Goal: Information Seeking & Learning: Check status

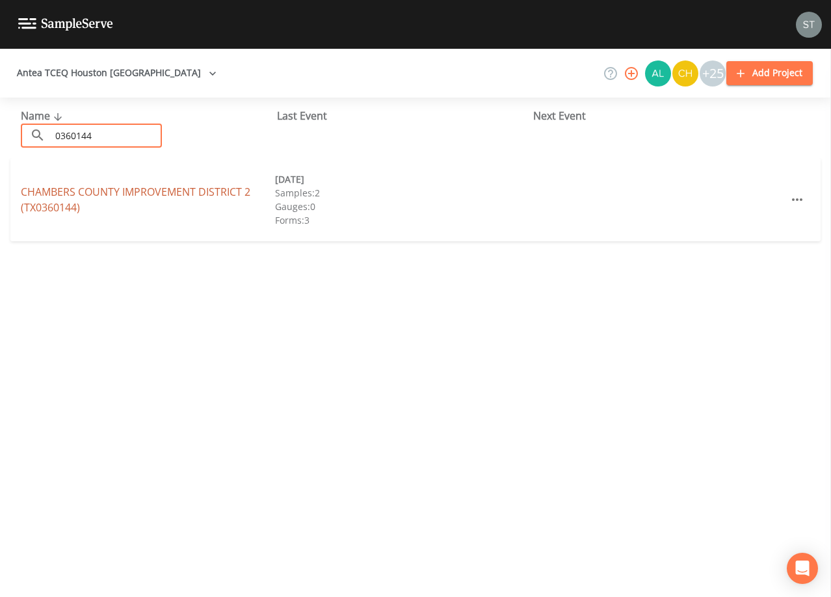
type input "0360144"
click at [231, 193] on link "[GEOGRAPHIC_DATA] 2 (TX0360144)" at bounding box center [136, 200] width 230 height 30
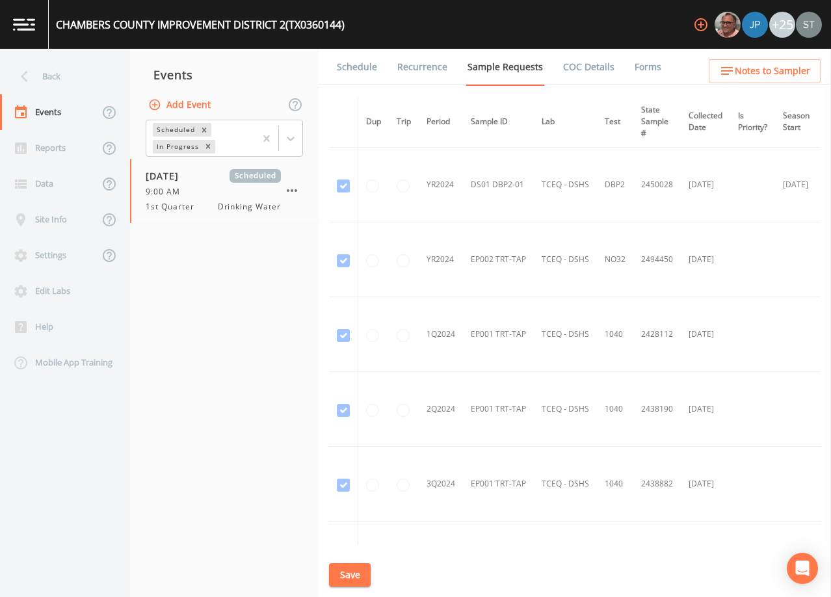
click at [354, 80] on link "Schedule" at bounding box center [357, 67] width 44 height 36
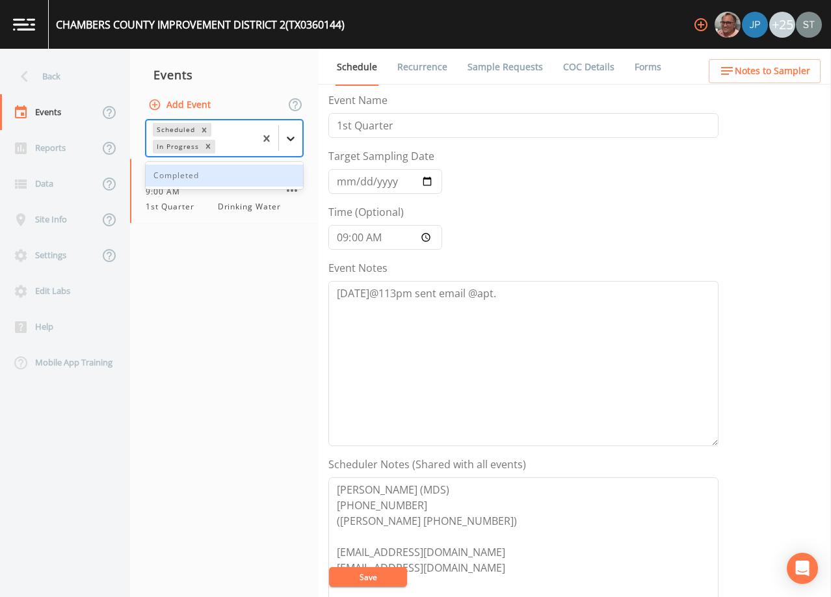
click at [291, 139] on icon at bounding box center [290, 138] width 13 height 13
click at [245, 170] on div "Completed" at bounding box center [224, 176] width 157 height 22
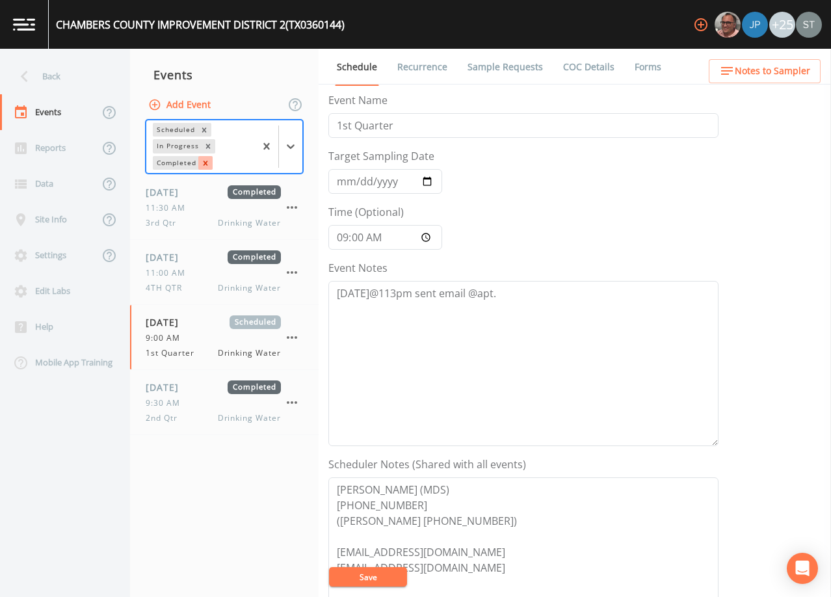
click at [209, 159] on icon "Remove Completed" at bounding box center [205, 163] width 9 height 9
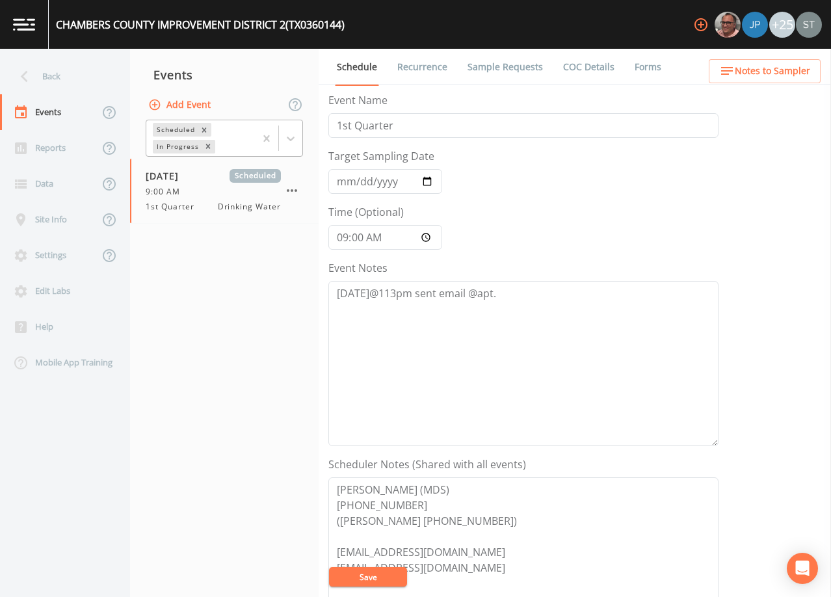
click at [646, 62] on link "Forms" at bounding box center [648, 67] width 31 height 36
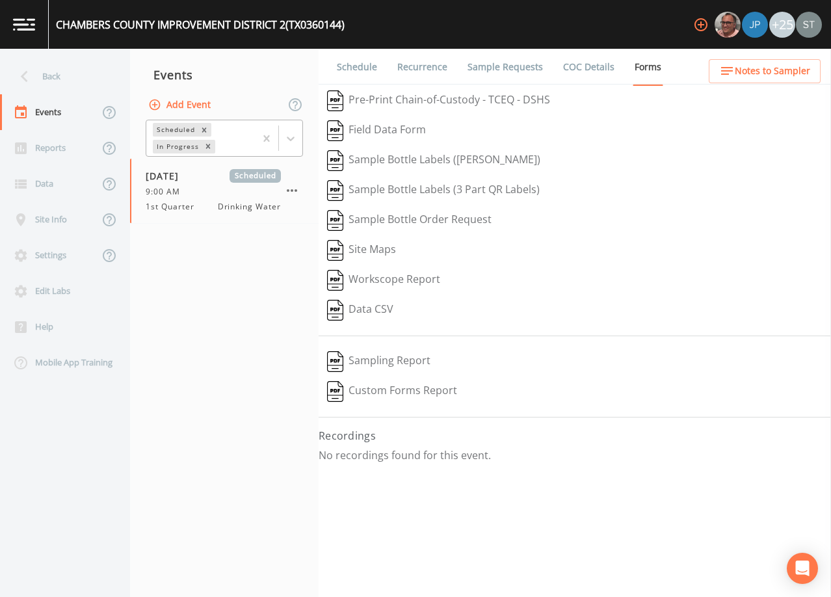
click at [357, 64] on link "Schedule" at bounding box center [357, 67] width 44 height 36
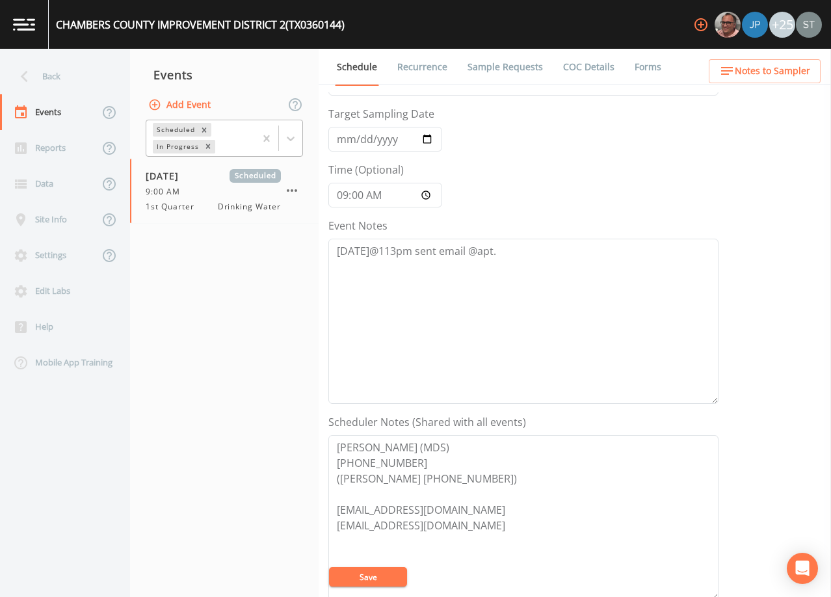
scroll to position [65, 0]
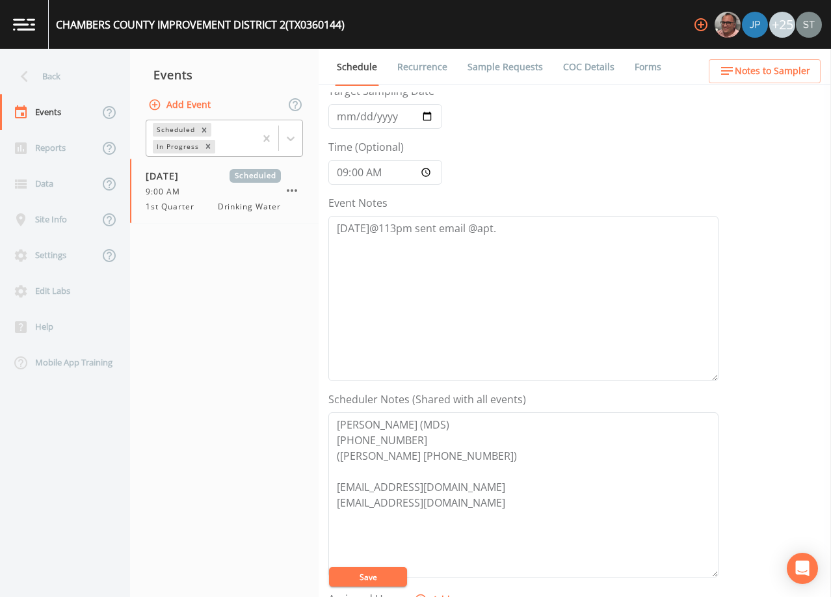
click at [572, 70] on link "COC Details" at bounding box center [588, 67] width 55 height 36
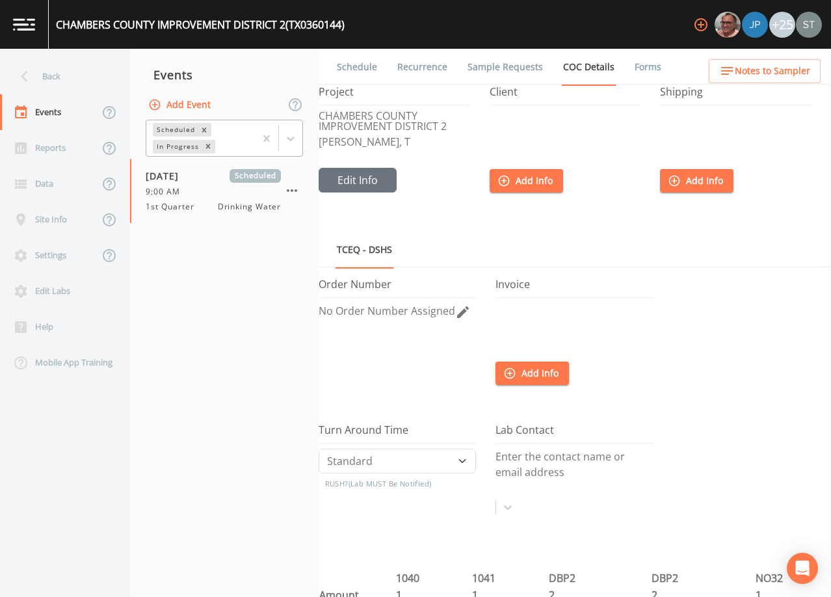
click at [644, 77] on link "Forms" at bounding box center [648, 67] width 31 height 36
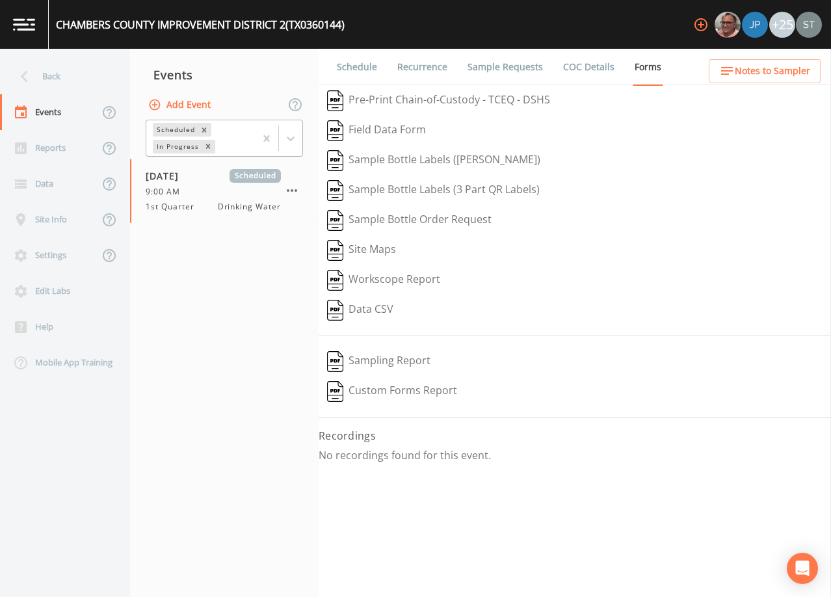
click at [507, 69] on link "Sample Requests" at bounding box center [505, 67] width 79 height 36
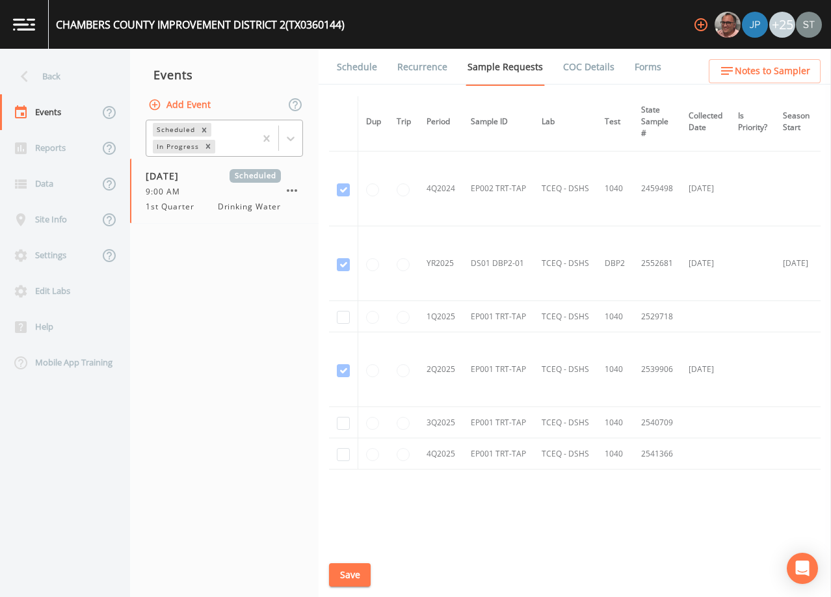
scroll to position [455, 0]
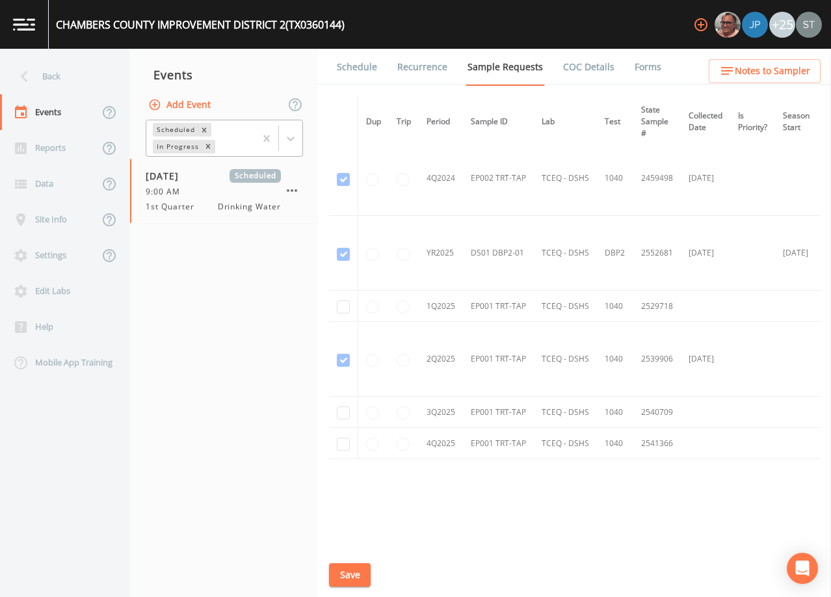
click at [358, 70] on link "Schedule" at bounding box center [357, 67] width 44 height 36
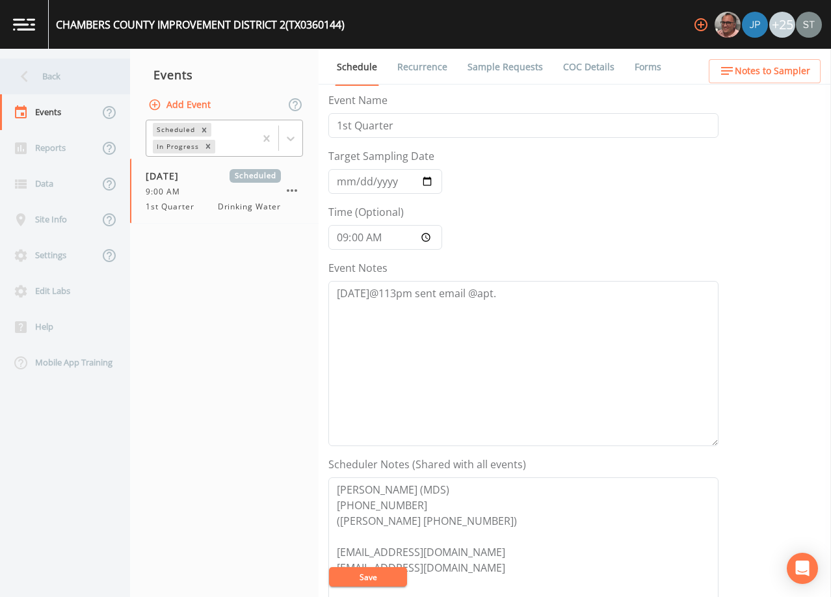
click at [53, 79] on div "Back" at bounding box center [58, 77] width 117 height 36
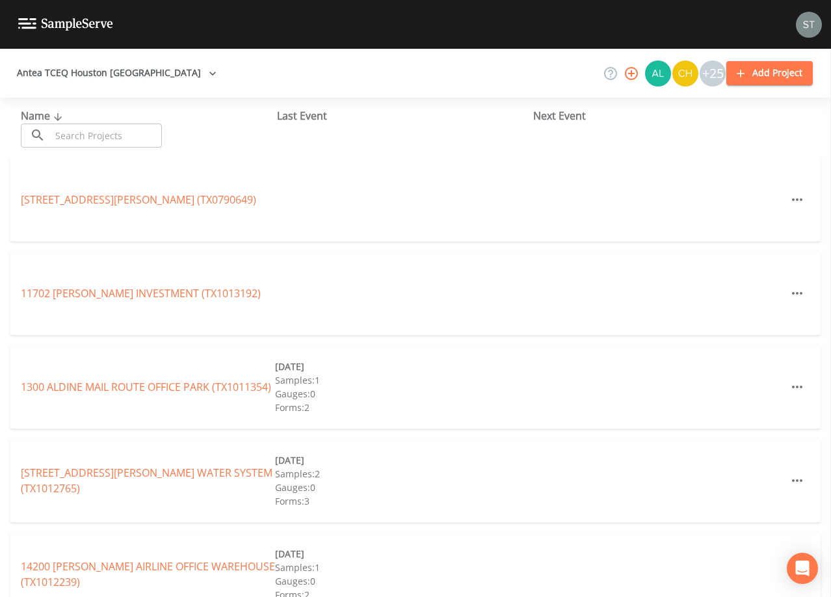
click at [83, 130] on input "text" at bounding box center [106, 136] width 111 height 24
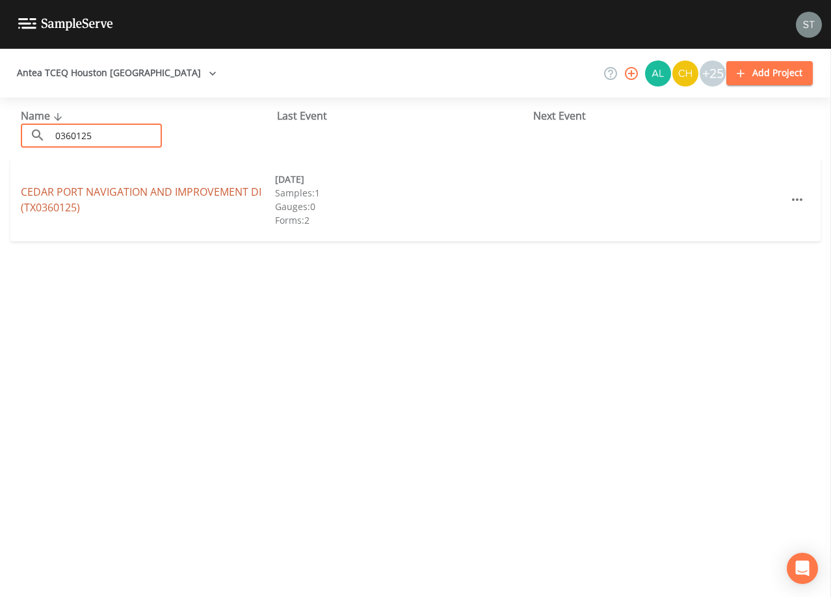
type input "0360125"
click at [102, 189] on link "CEDAR PORT NAVIGATION AND IMPROVEMENT DI (TX0360125)" at bounding box center [141, 200] width 241 height 30
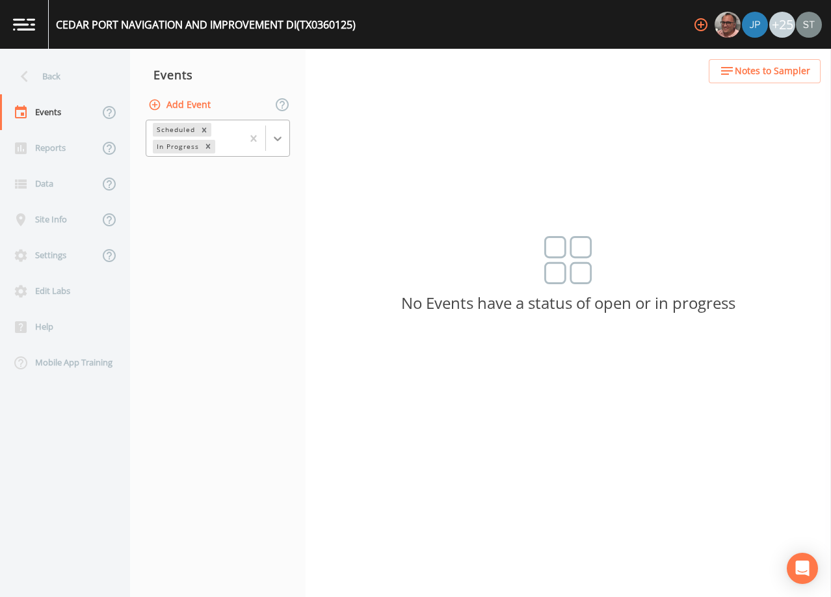
click at [273, 143] on icon at bounding box center [277, 138] width 13 height 13
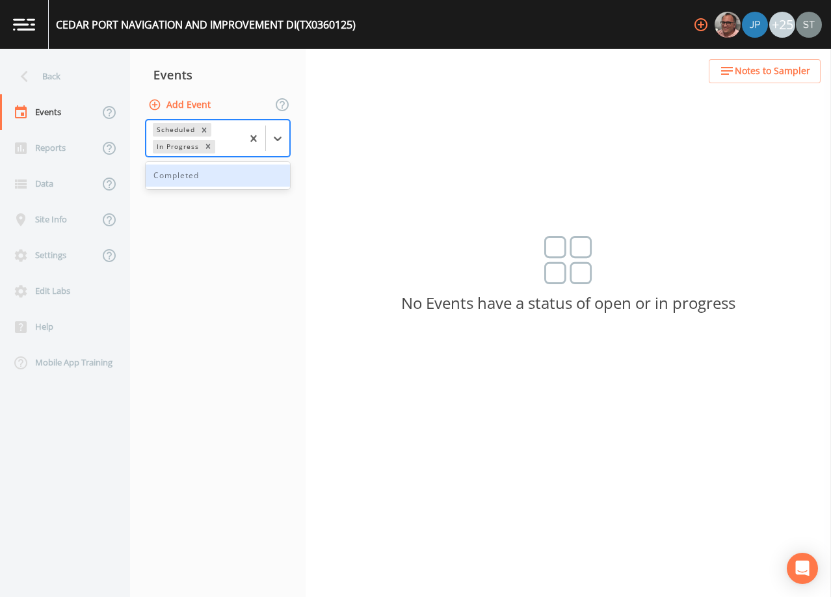
click at [235, 176] on div "Completed" at bounding box center [218, 176] width 144 height 22
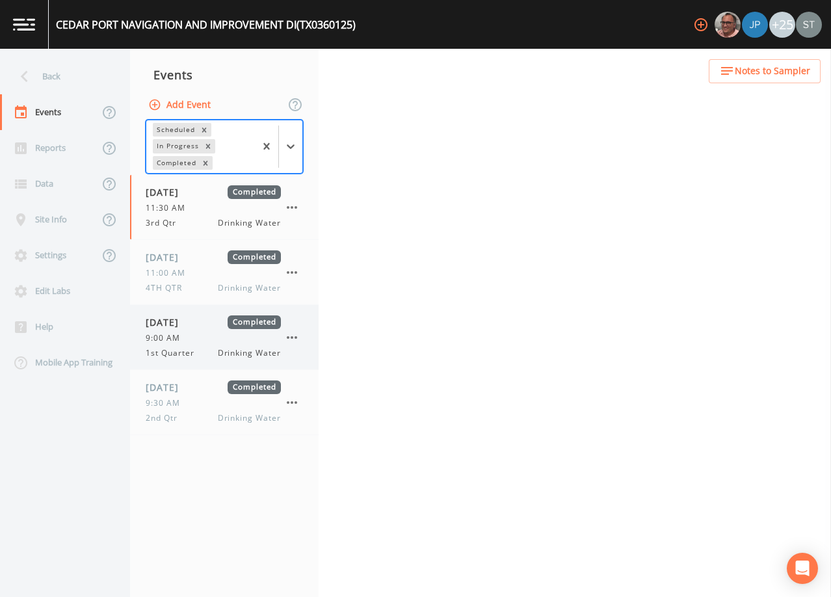
click at [188, 338] on div "9:00 AM" at bounding box center [213, 338] width 135 height 12
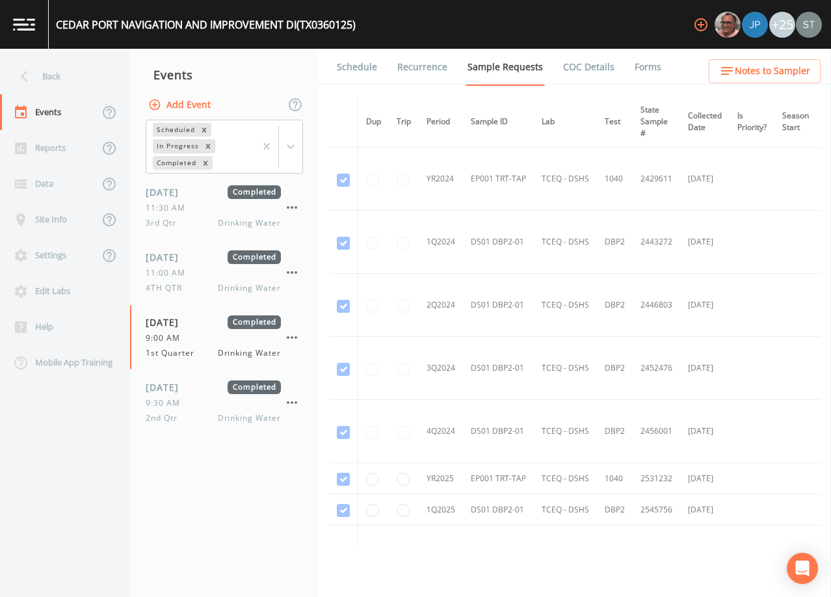
click at [639, 68] on link "Forms" at bounding box center [648, 67] width 31 height 36
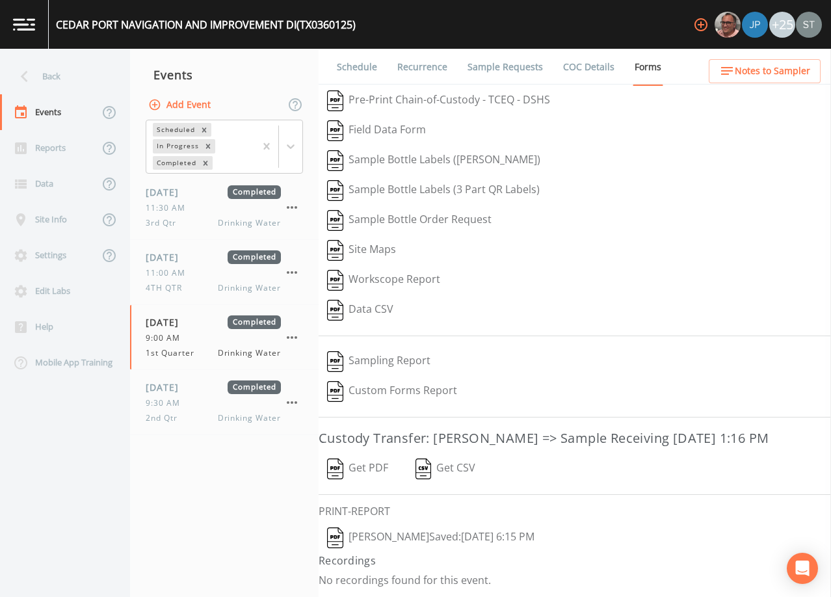
click at [71, 77] on div "Back" at bounding box center [58, 77] width 117 height 36
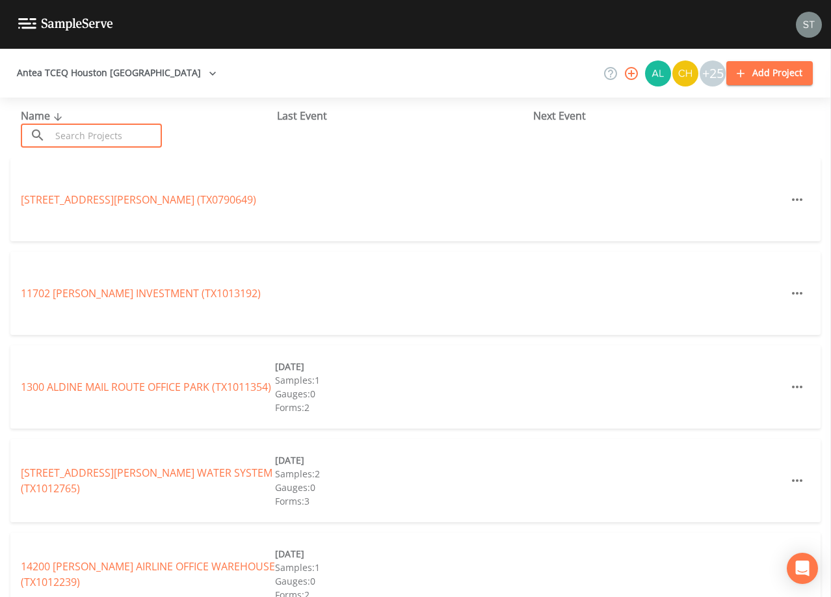
click at [90, 127] on input "text" at bounding box center [106, 136] width 111 height 24
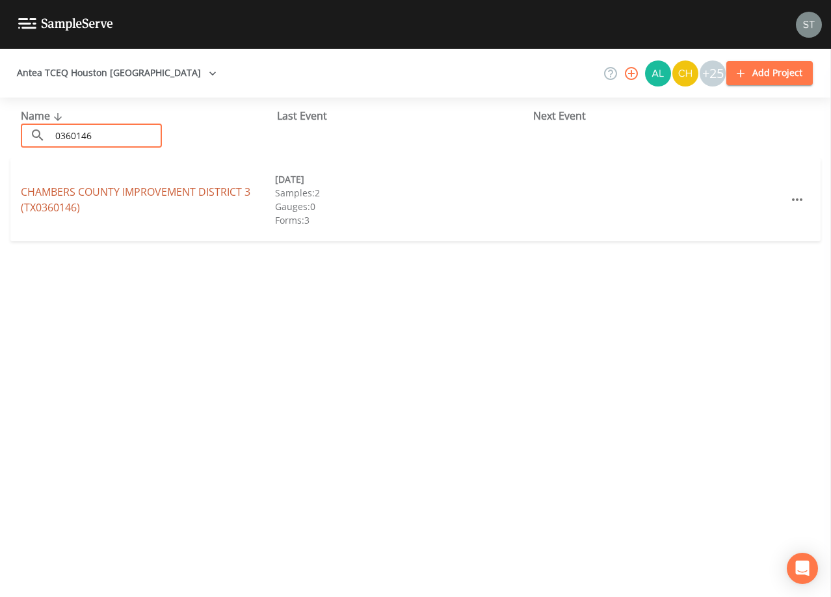
type input "0360146"
click at [122, 192] on link "[GEOGRAPHIC_DATA] 3 (TX0360146)" at bounding box center [136, 200] width 230 height 30
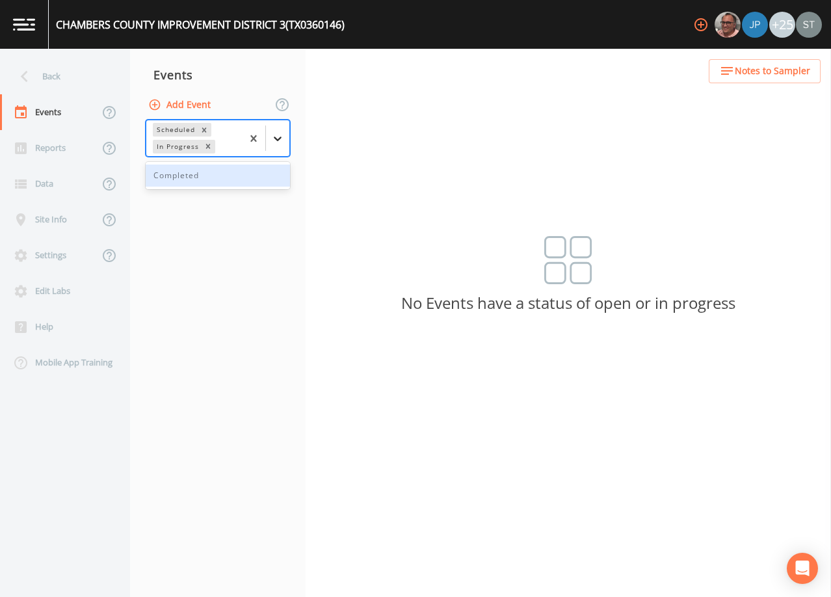
click at [279, 144] on icon at bounding box center [277, 138] width 13 height 13
click at [218, 181] on div "Completed" at bounding box center [218, 176] width 144 height 22
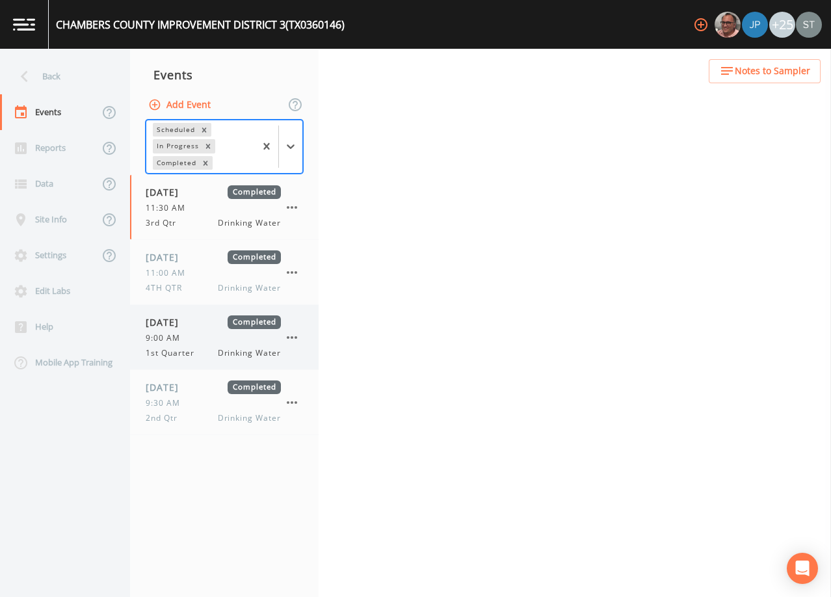
click at [207, 336] on div "9:00 AM" at bounding box center [213, 338] width 135 height 12
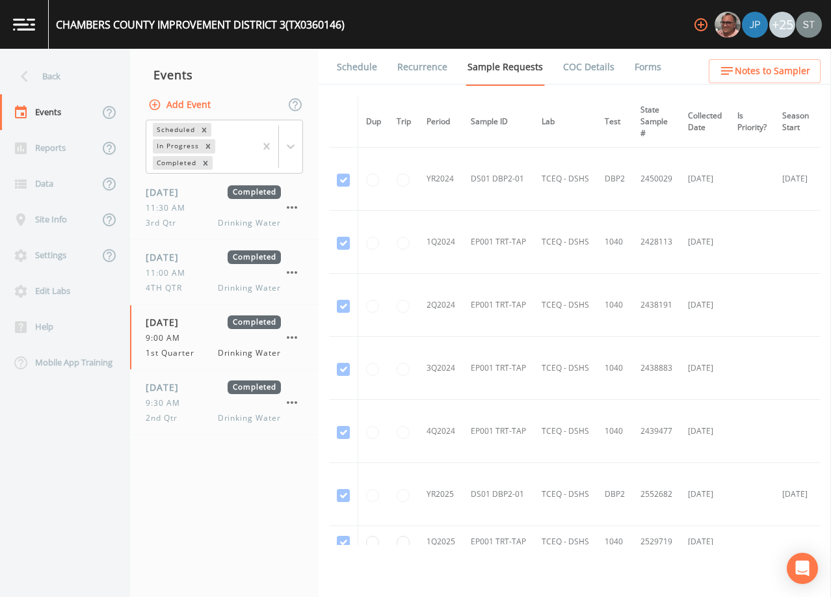
click at [639, 65] on link "Forms" at bounding box center [648, 67] width 31 height 36
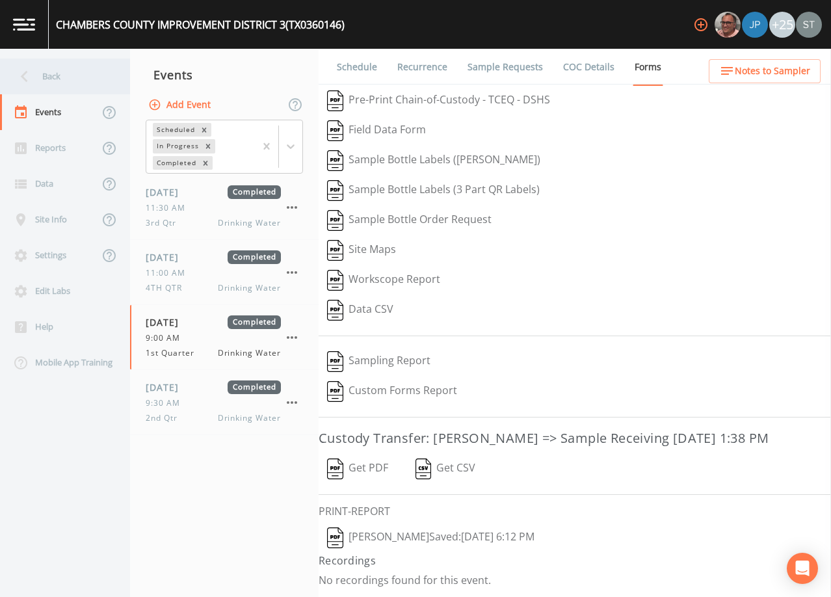
click at [41, 75] on div "Back" at bounding box center [58, 77] width 117 height 36
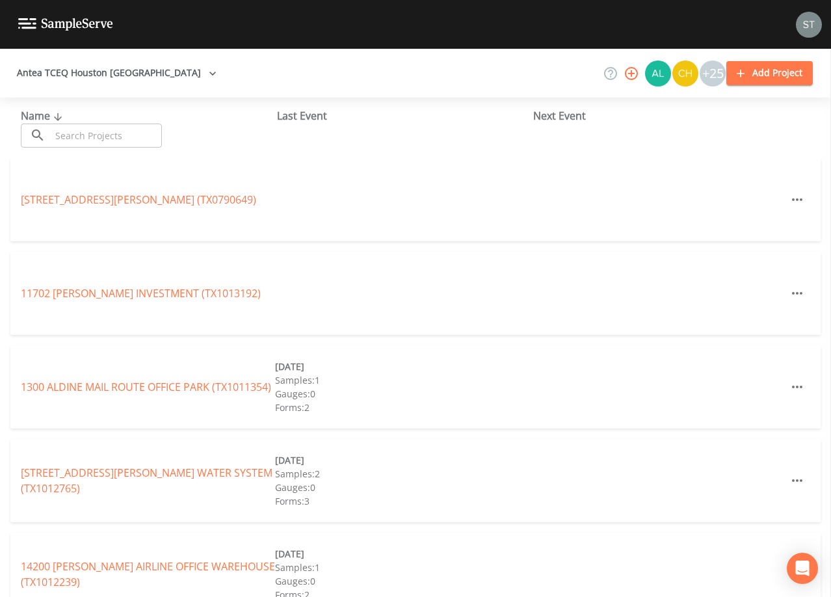
click at [86, 135] on input "text" at bounding box center [106, 136] width 111 height 24
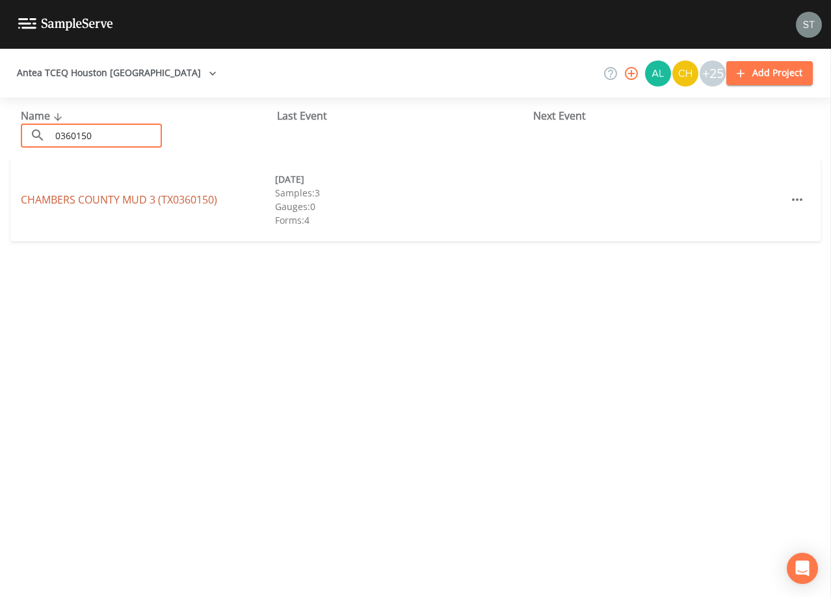
type input "0360150"
click at [118, 198] on link "[GEOGRAPHIC_DATA] (TX0360150)" at bounding box center [119, 199] width 196 height 14
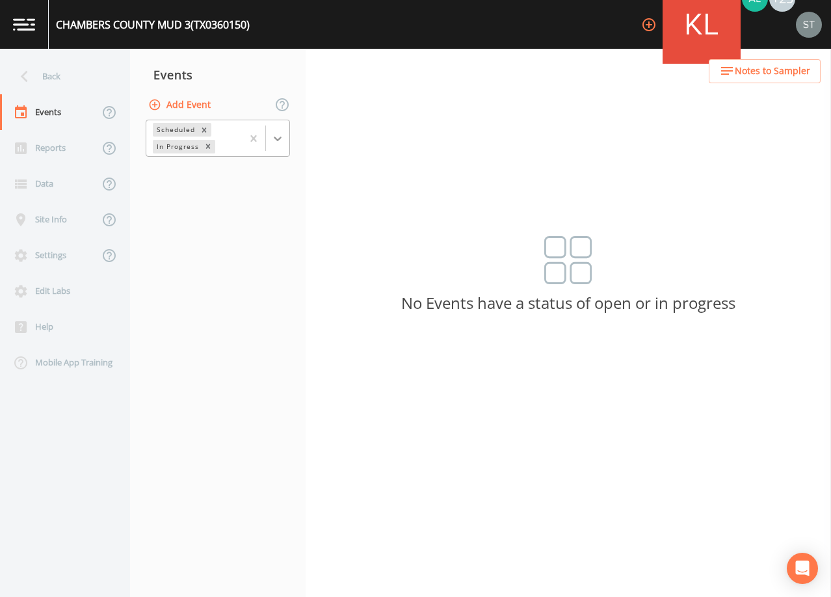
click at [276, 144] on icon at bounding box center [277, 138] width 13 height 13
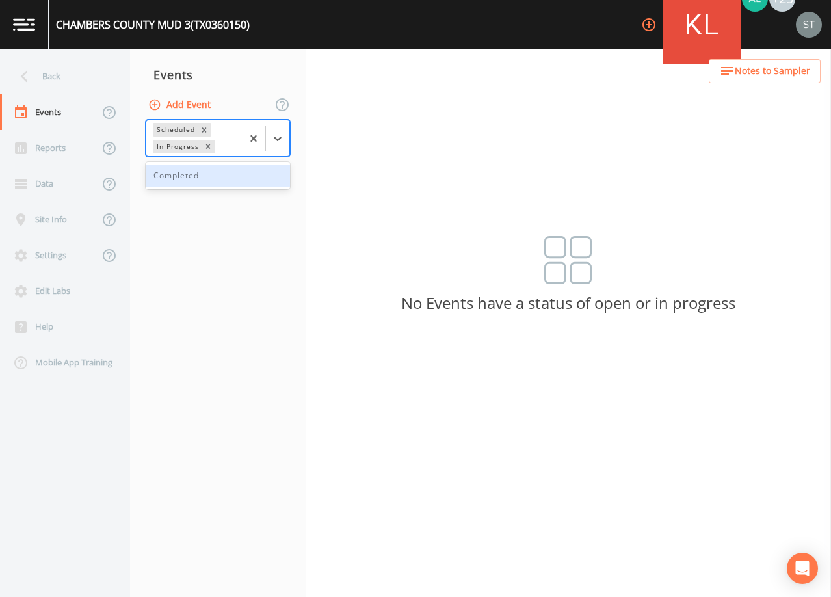
click at [237, 178] on div "Completed" at bounding box center [218, 176] width 144 height 22
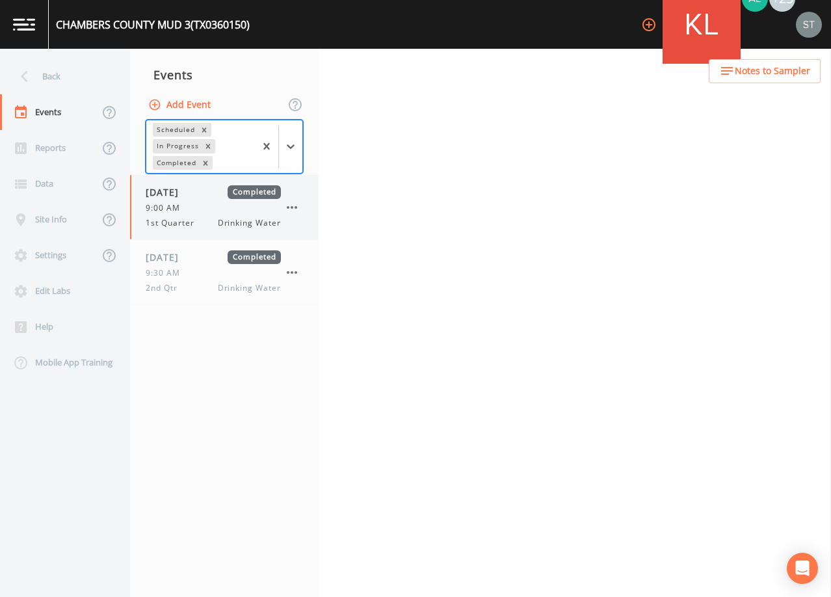
click at [200, 202] on div "9:00 AM" at bounding box center [213, 208] width 135 height 12
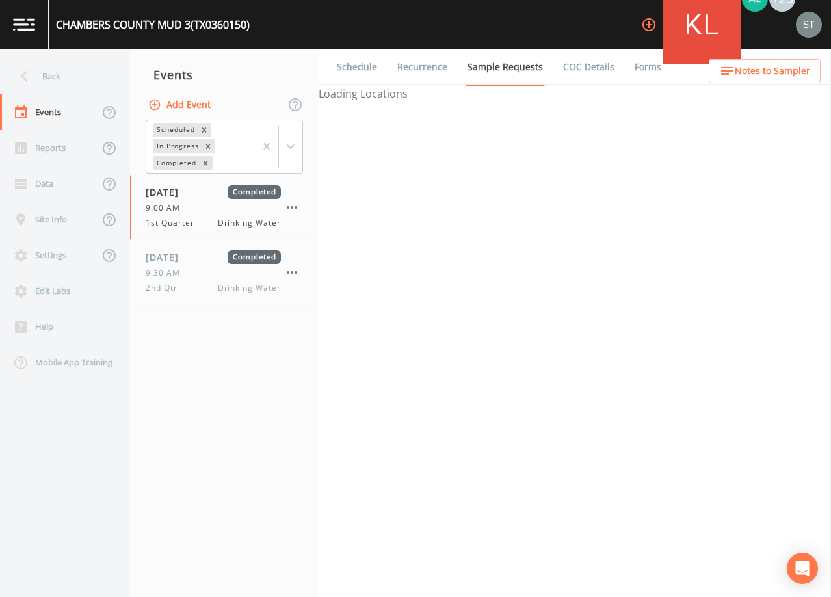
click at [637, 67] on link "Forms" at bounding box center [648, 67] width 31 height 36
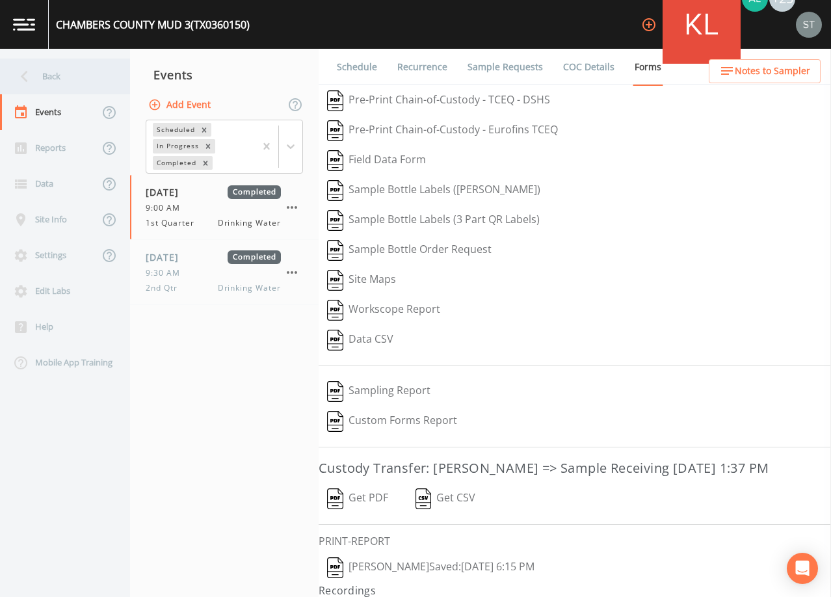
click at [39, 88] on div "Back" at bounding box center [58, 77] width 117 height 36
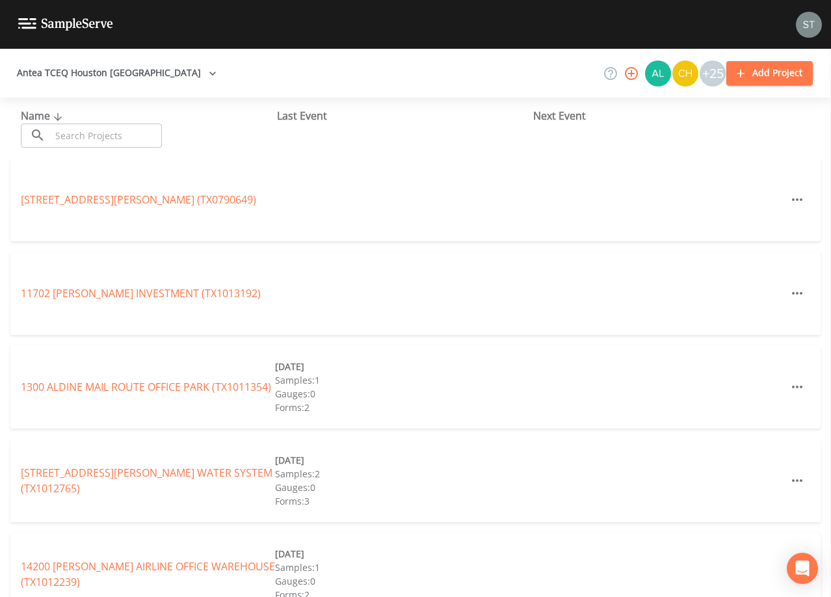
click at [135, 133] on input "text" at bounding box center [106, 136] width 111 height 24
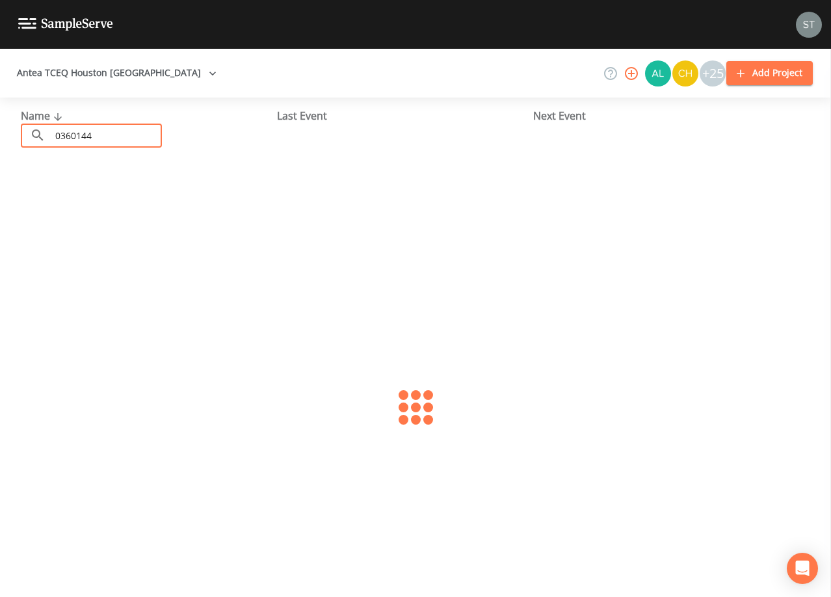
type input "0360144"
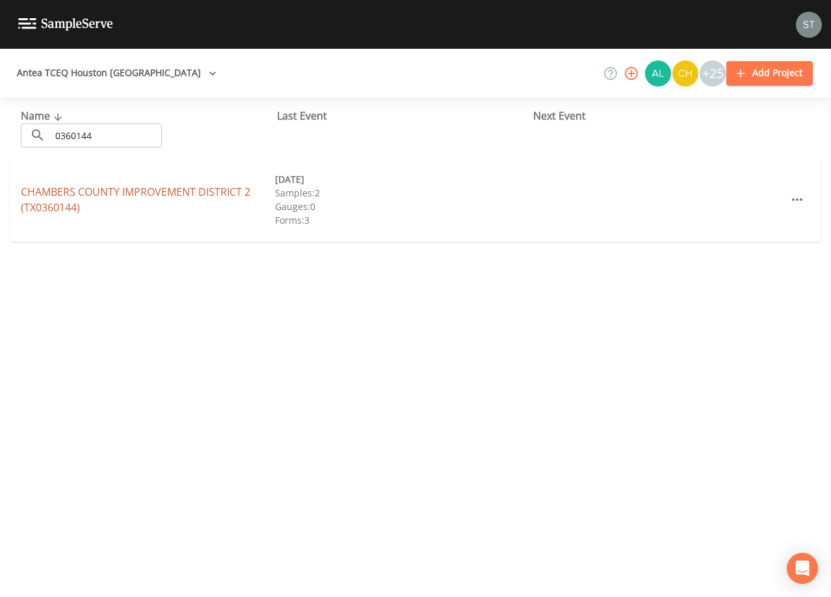
click at [172, 194] on link "[GEOGRAPHIC_DATA] 2 (TX0360144)" at bounding box center [136, 200] width 230 height 30
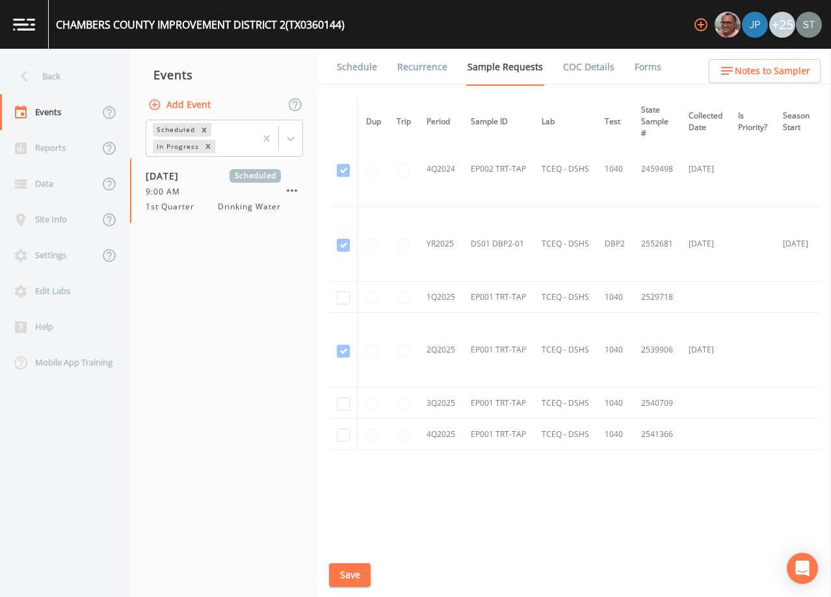
scroll to position [477, 0]
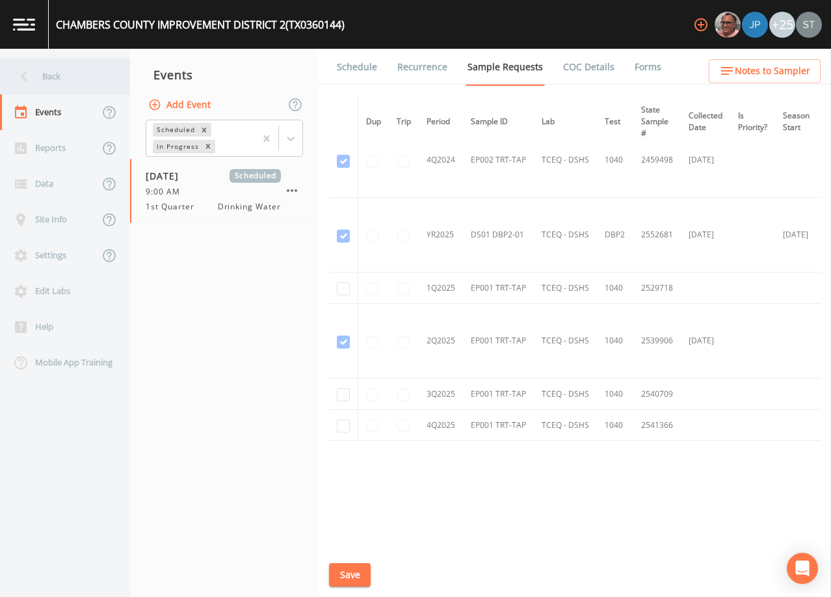
click at [62, 80] on div "Back" at bounding box center [58, 77] width 117 height 36
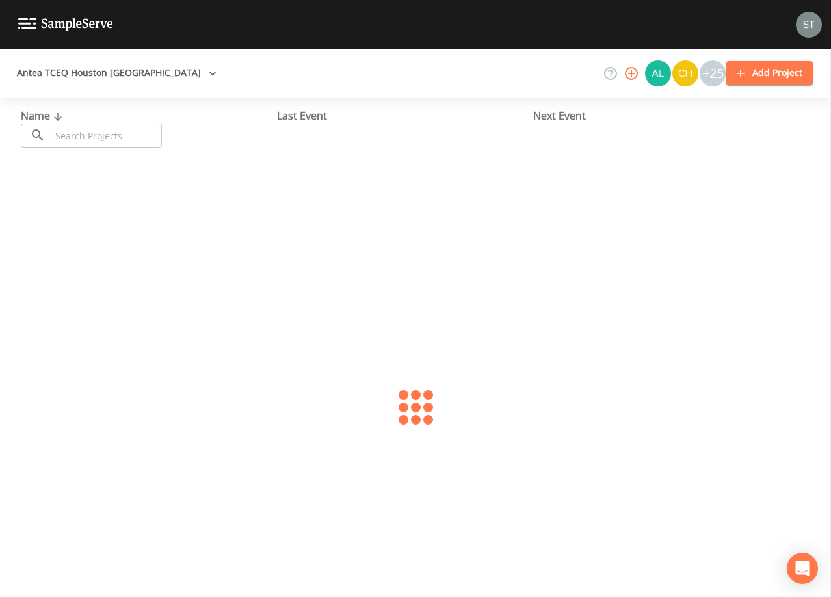
click at [91, 128] on input "text" at bounding box center [106, 136] width 111 height 24
type input "1700958"
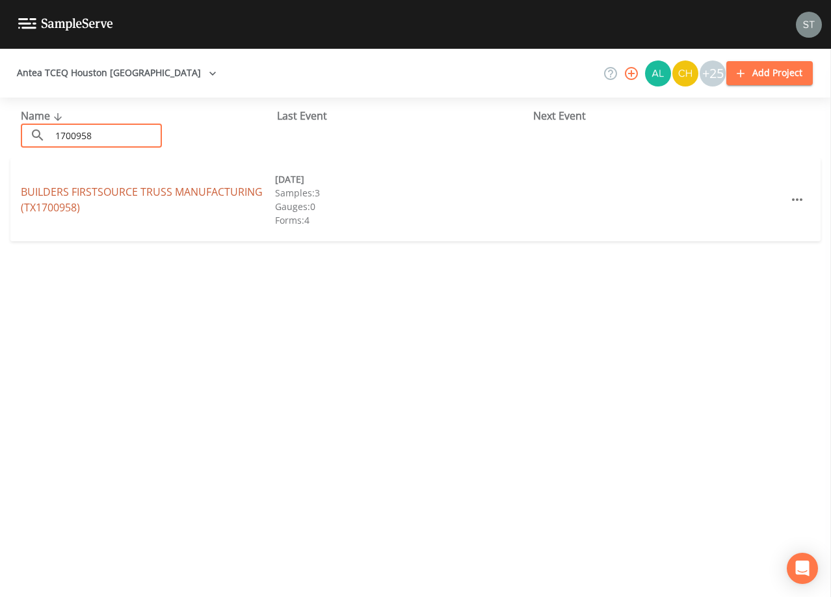
click at [237, 191] on link "BUILDERS FIRSTSOURCE TRUSS MANUFACTURING (TX1700958)" at bounding box center [142, 200] width 242 height 30
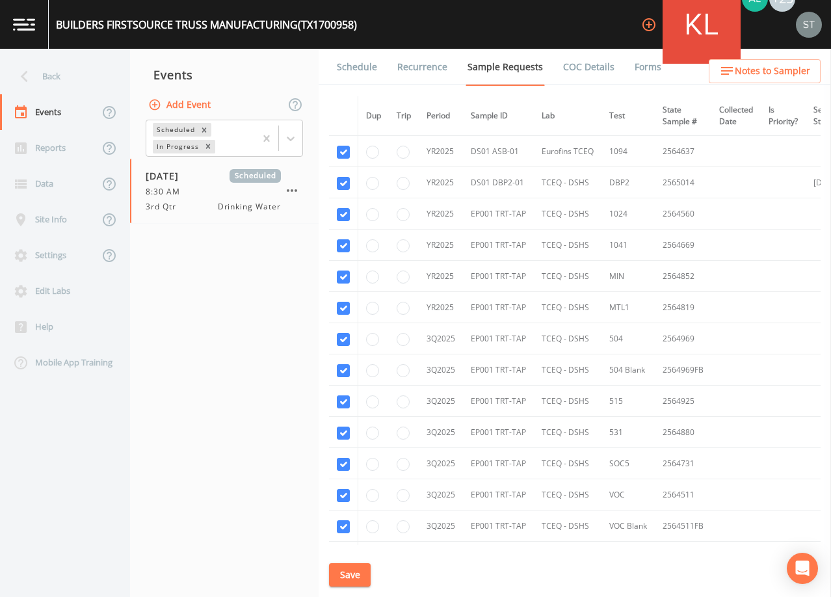
click at [355, 71] on link "Schedule" at bounding box center [357, 67] width 44 height 36
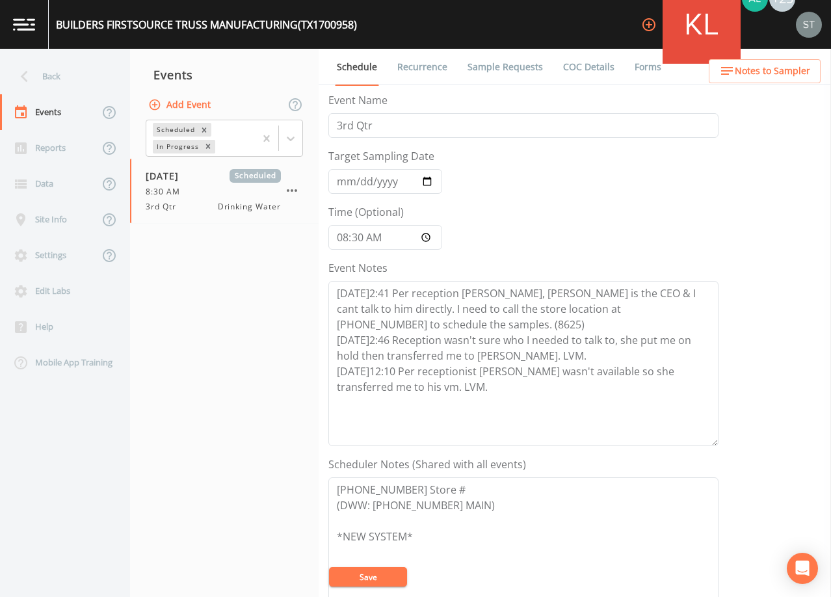
click at [522, 68] on link "Sample Requests" at bounding box center [505, 67] width 79 height 36
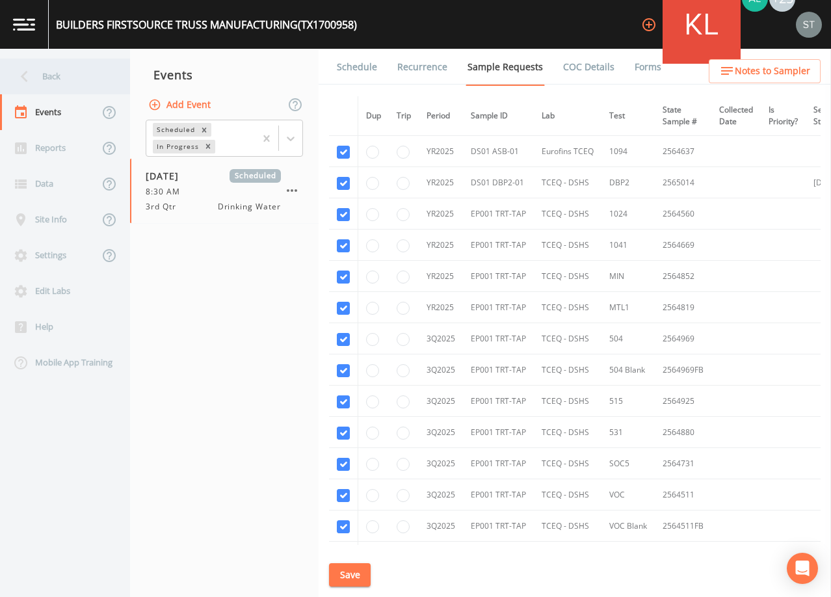
click at [51, 75] on div "Back" at bounding box center [58, 77] width 117 height 36
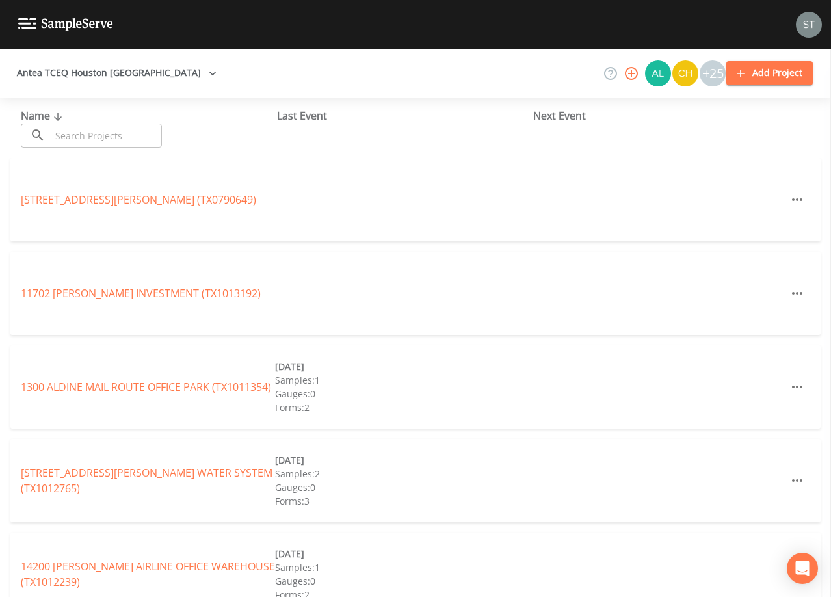
click at [92, 142] on input "text" at bounding box center [106, 136] width 111 height 24
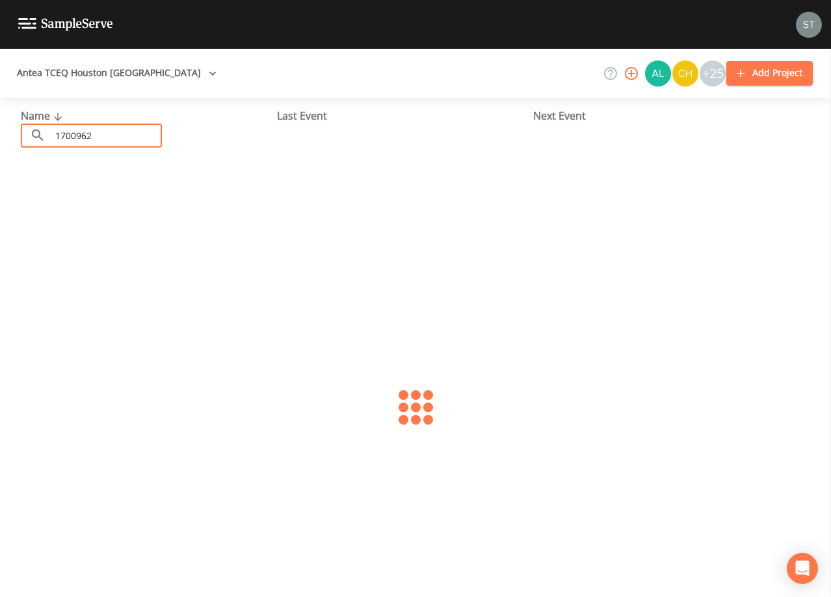
type input "1700962"
click at [149, 198] on link "[GEOGRAPHIC_DATA] 158 (TX1700962)" at bounding box center [134, 199] width 227 height 14
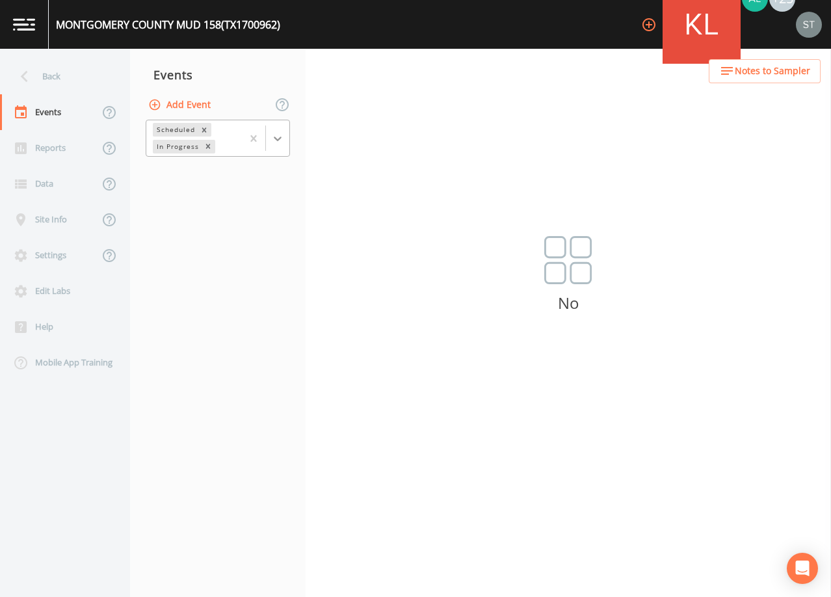
click at [286, 138] on div at bounding box center [277, 138] width 23 height 23
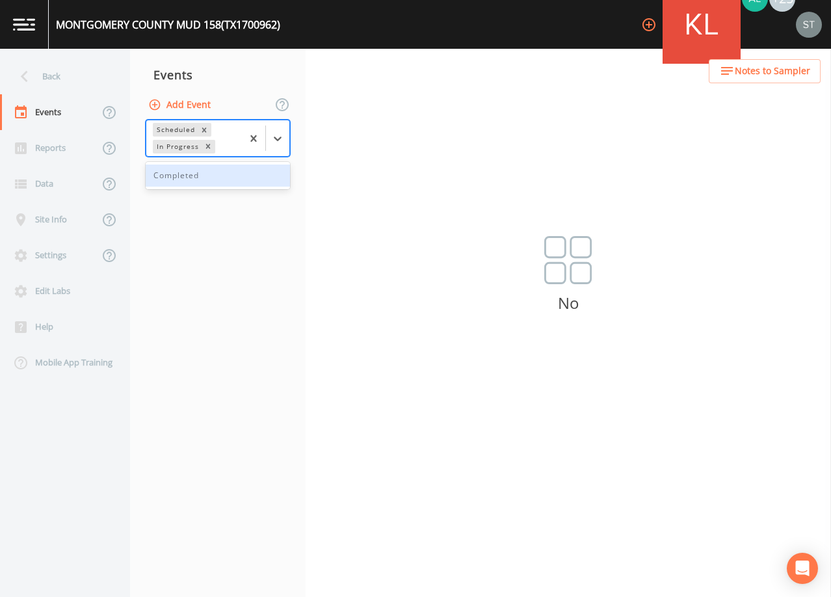
click at [242, 185] on div "Completed" at bounding box center [218, 176] width 144 height 22
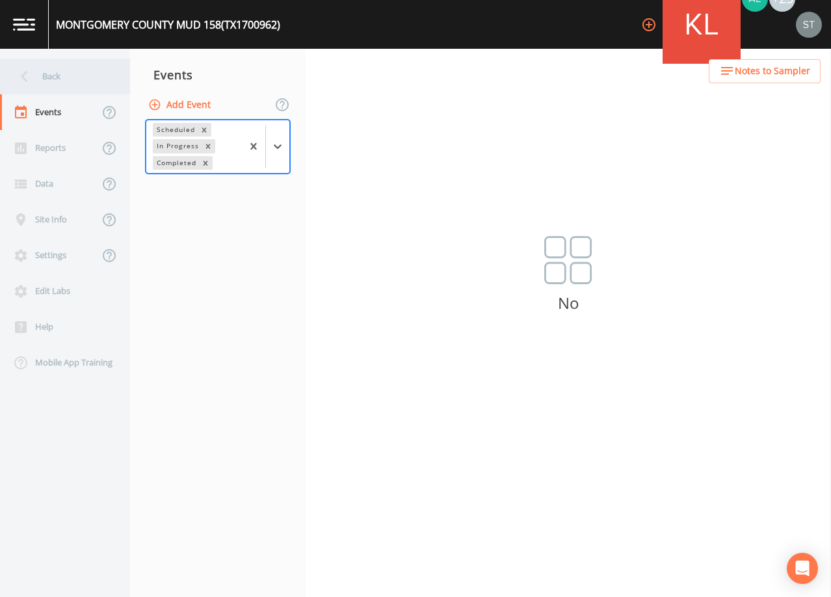
click at [60, 79] on div "Back" at bounding box center [58, 77] width 117 height 36
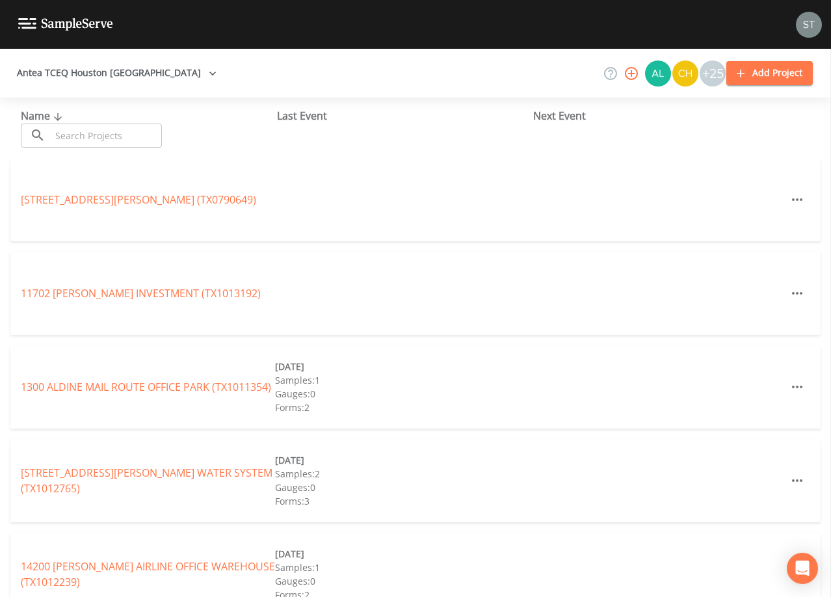
click at [133, 133] on input "text" at bounding box center [106, 136] width 111 height 24
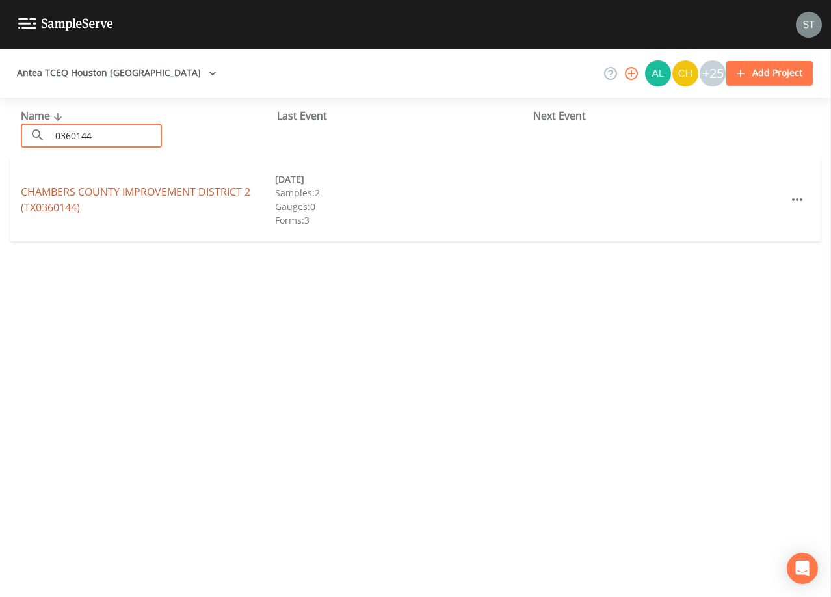
type input "0360144"
click at [138, 194] on link "[GEOGRAPHIC_DATA] 2 (TX0360144)" at bounding box center [136, 200] width 230 height 30
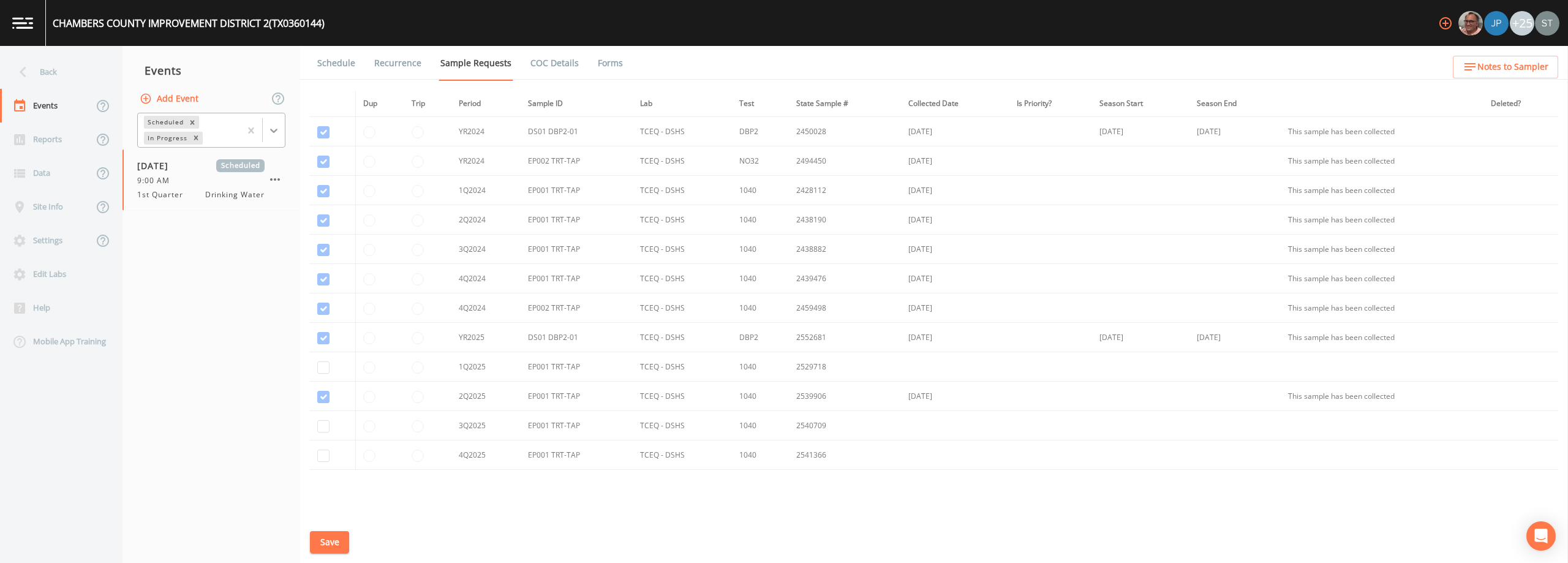
click at [274, 134] on icon at bounding box center [273, 130] width 12 height 12
click at [225, 169] on div "Completed" at bounding box center [211, 166] width 148 height 21
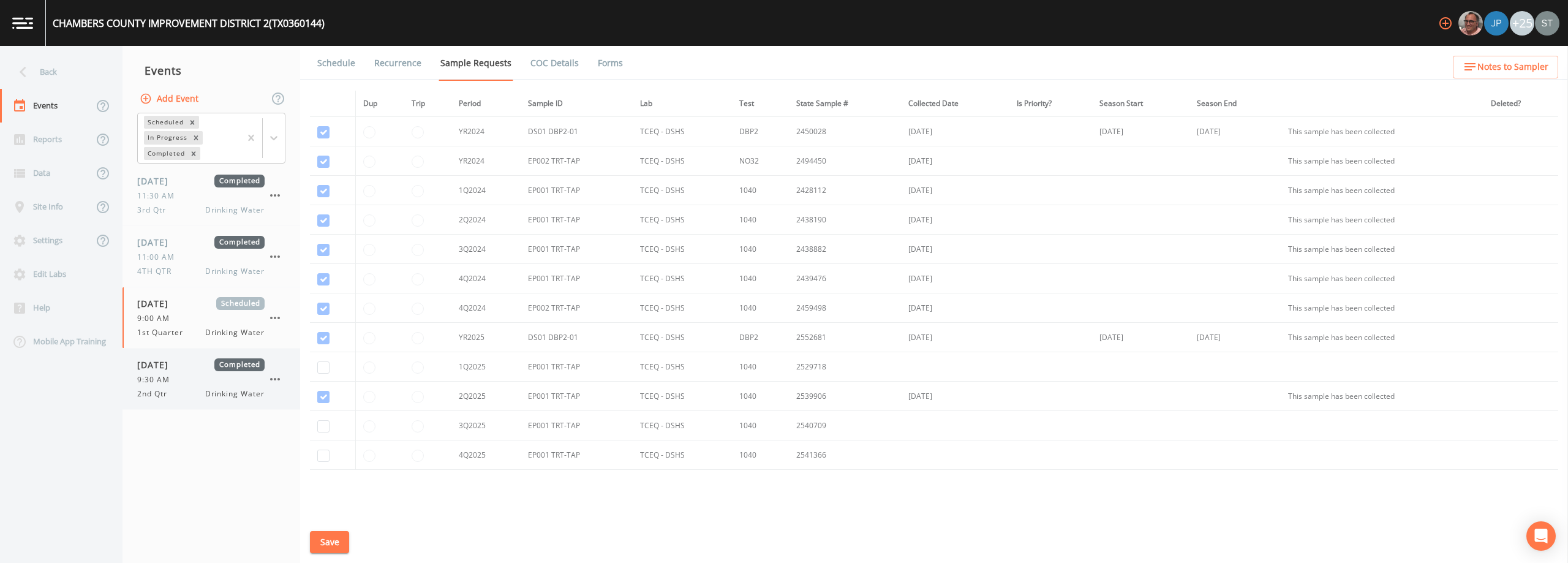
click at [191, 390] on div "2nd Qtr Drinking Water" at bounding box center [201, 394] width 127 height 11
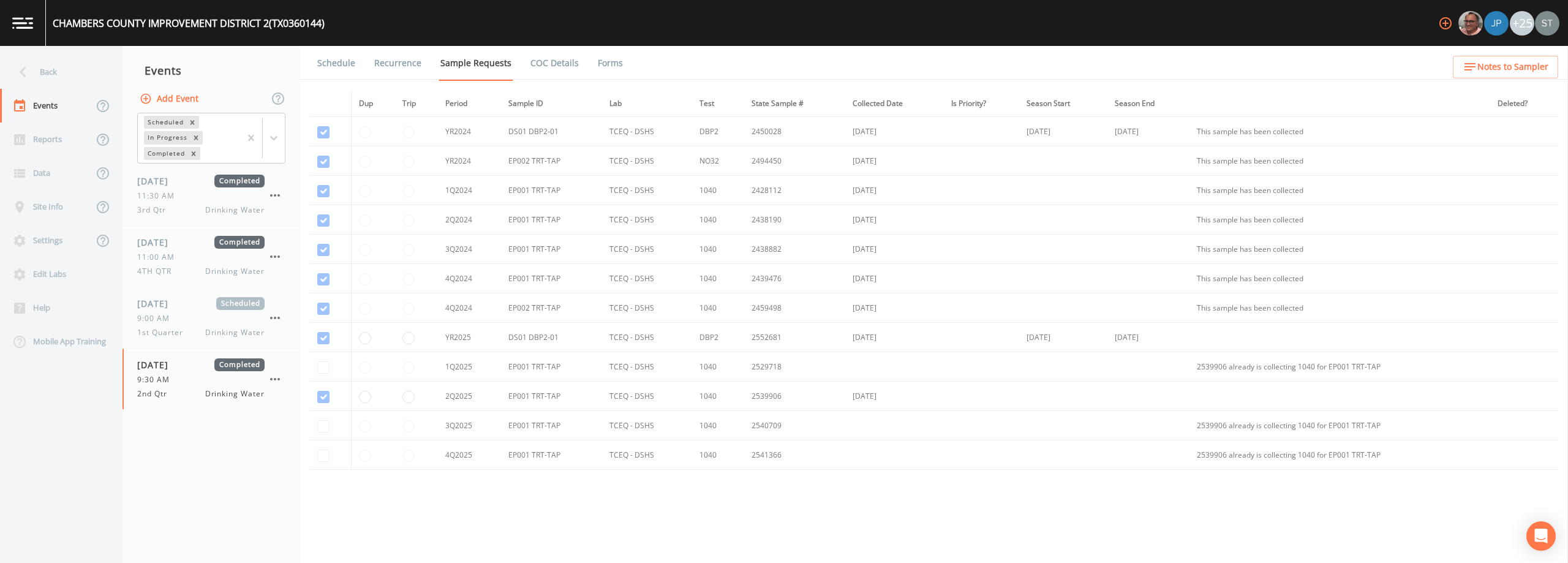
click at [332, 69] on link "Schedule" at bounding box center [336, 63] width 41 height 34
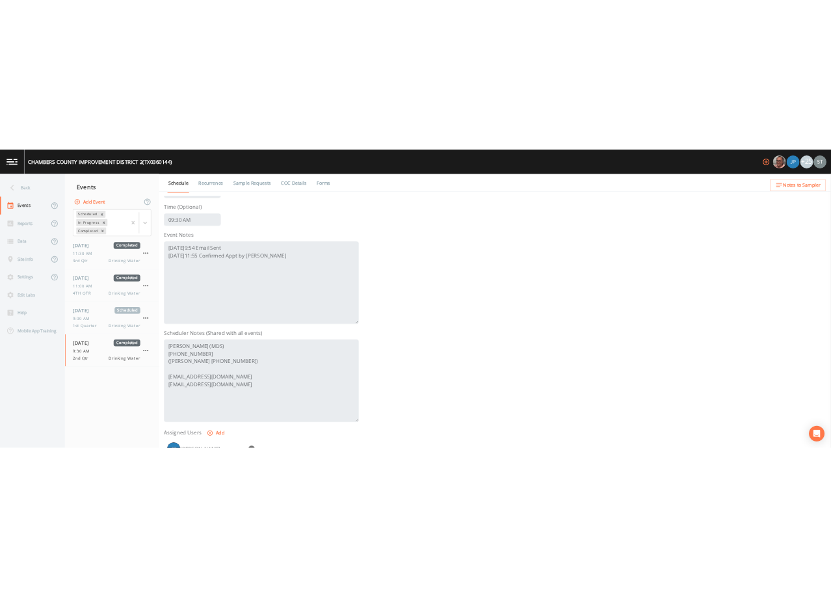
scroll to position [260, 0]
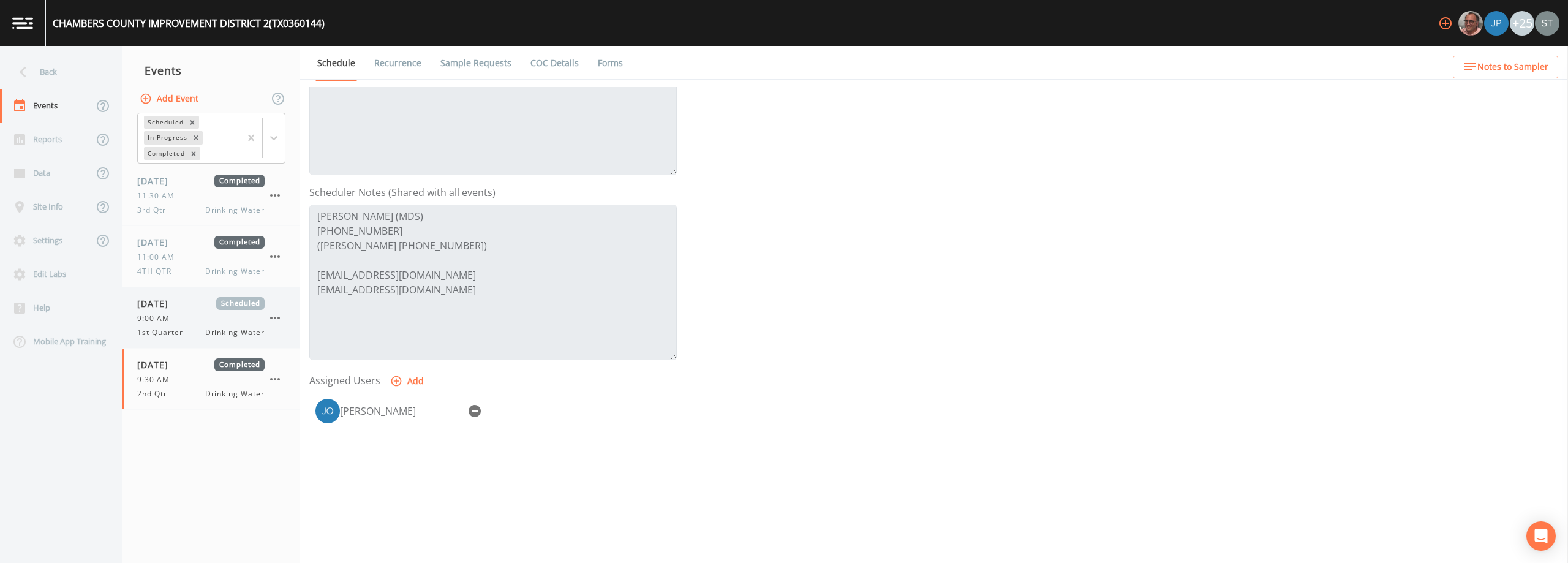
click at [189, 322] on div "9:00 AM" at bounding box center [201, 318] width 127 height 11
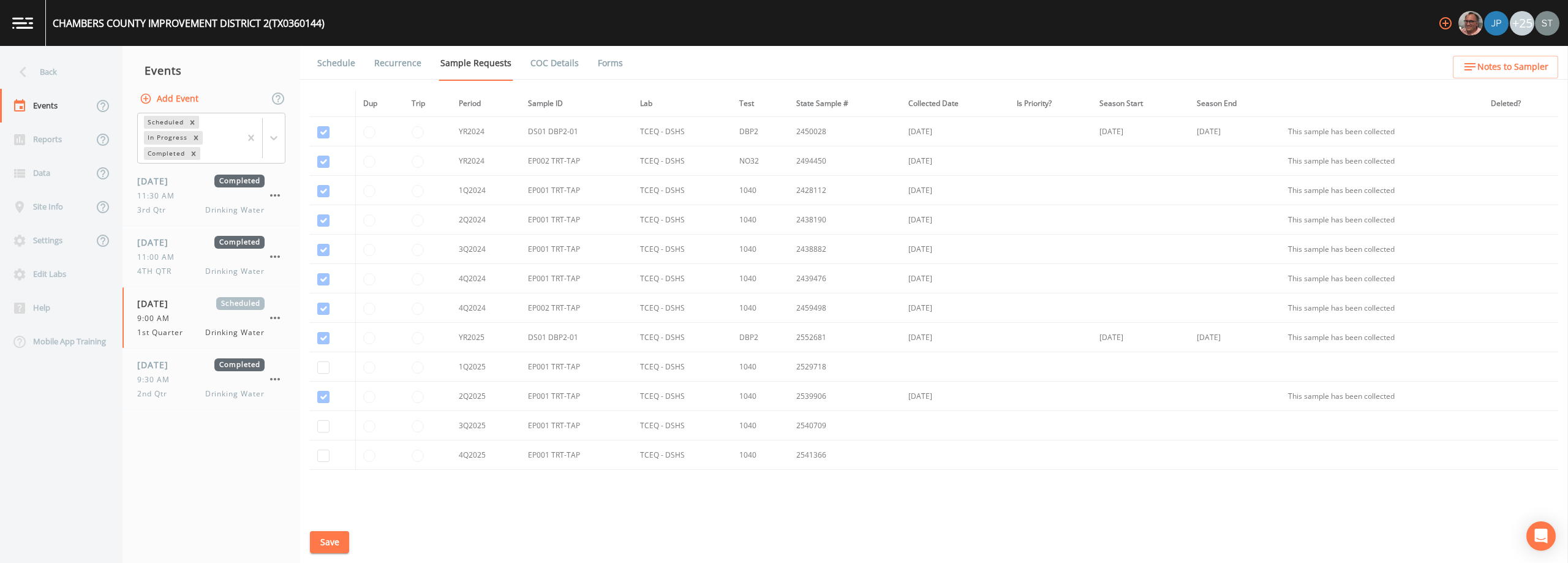
click at [782, 67] on span "Notes to Sampler" at bounding box center [1512, 67] width 71 height 15
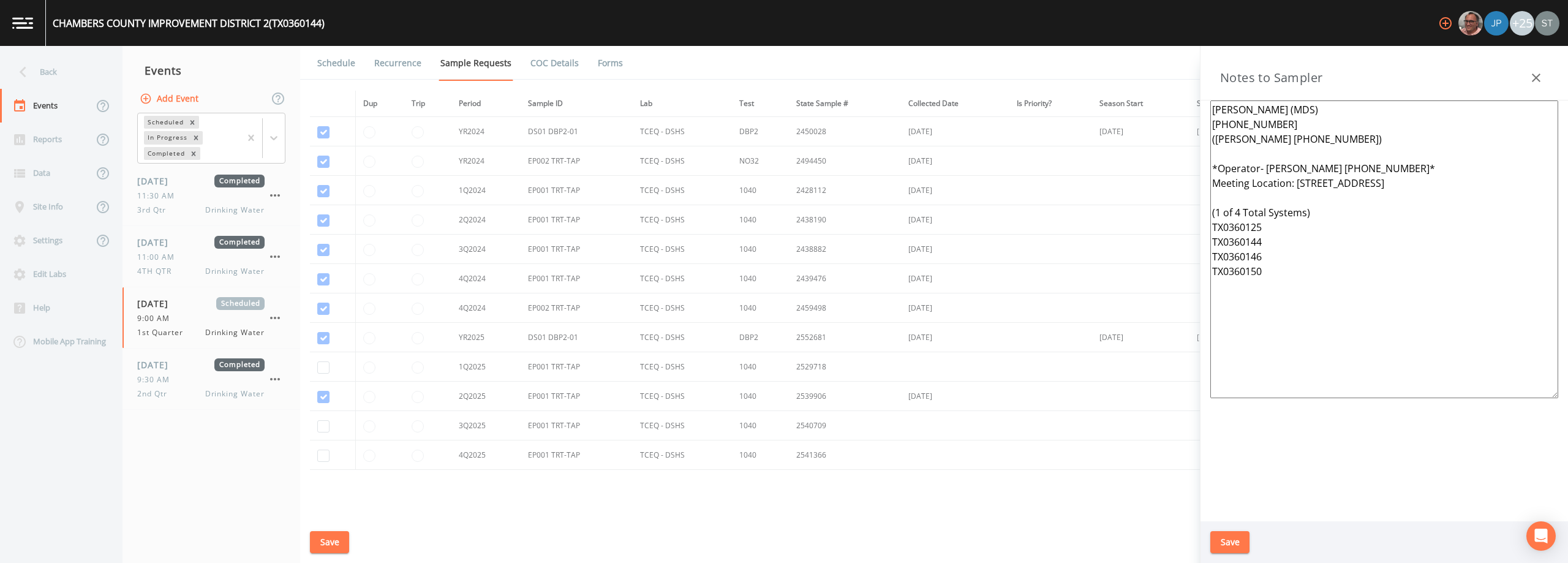
click at [782, 74] on icon "button" at bounding box center [1536, 78] width 15 height 15
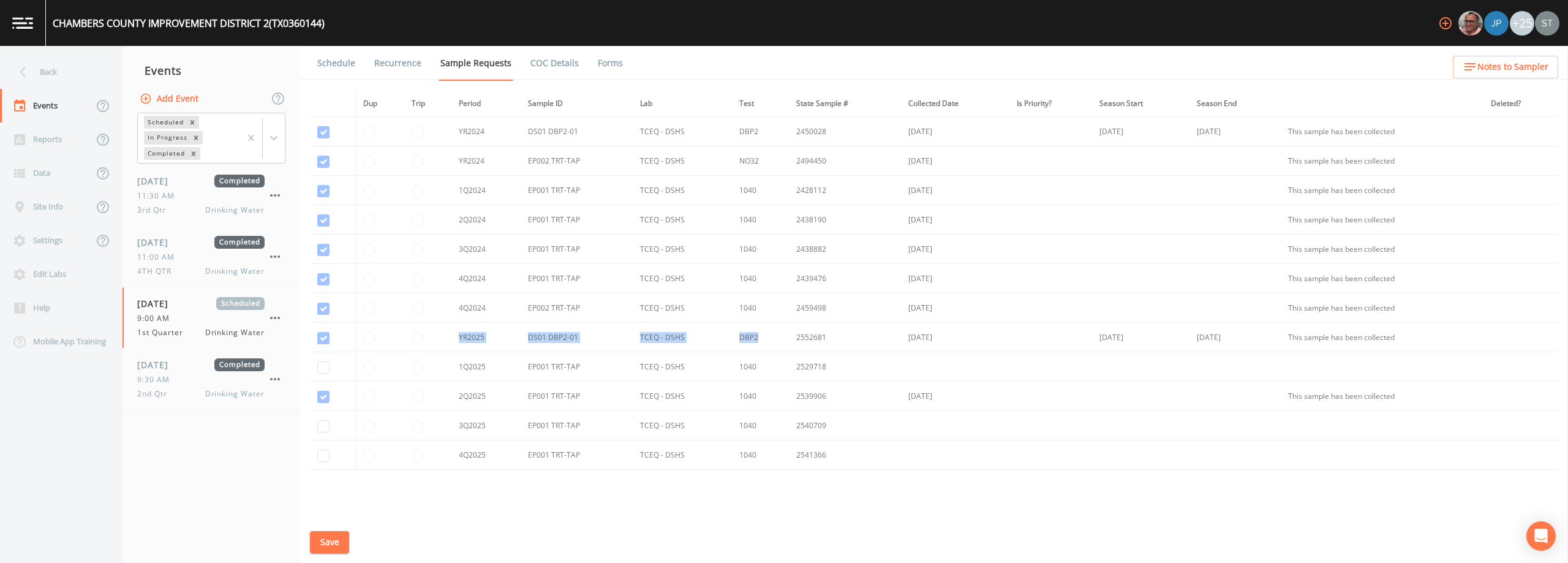
drag, startPoint x: 761, startPoint y: 340, endPoint x: 441, endPoint y: 329, distance: 320.2
click at [441, 329] on tr "YR2025 DS01 DBP2-01 TCEQ - DSHS DBP2 2552681 [DATE] [DATE] [DATE] This sample h…" at bounding box center [933, 337] width 1248 height 29
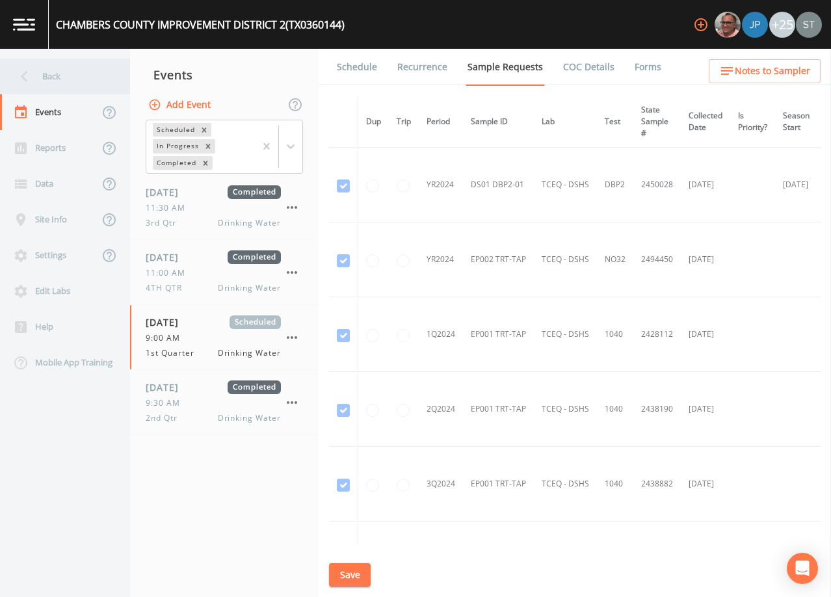
click at [70, 71] on div "Back" at bounding box center [58, 77] width 117 height 36
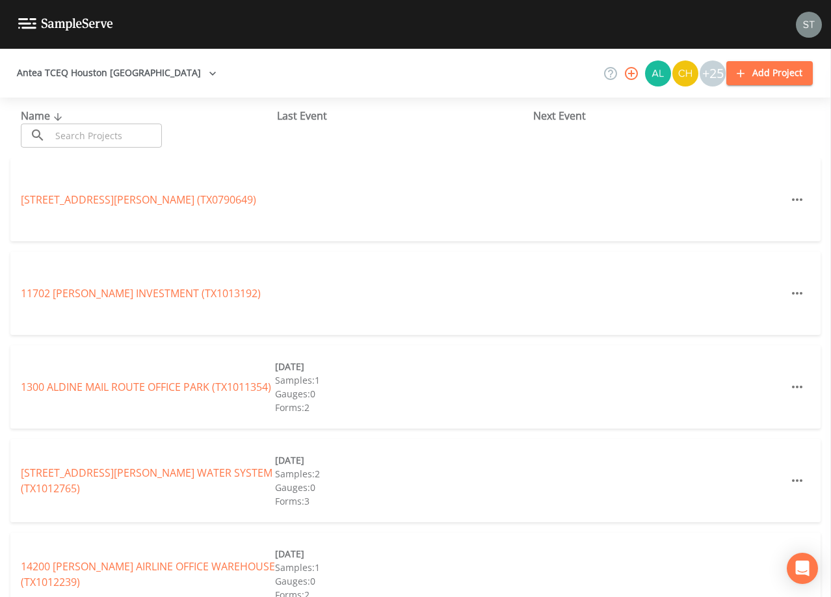
click at [129, 138] on input "text" at bounding box center [106, 136] width 111 height 24
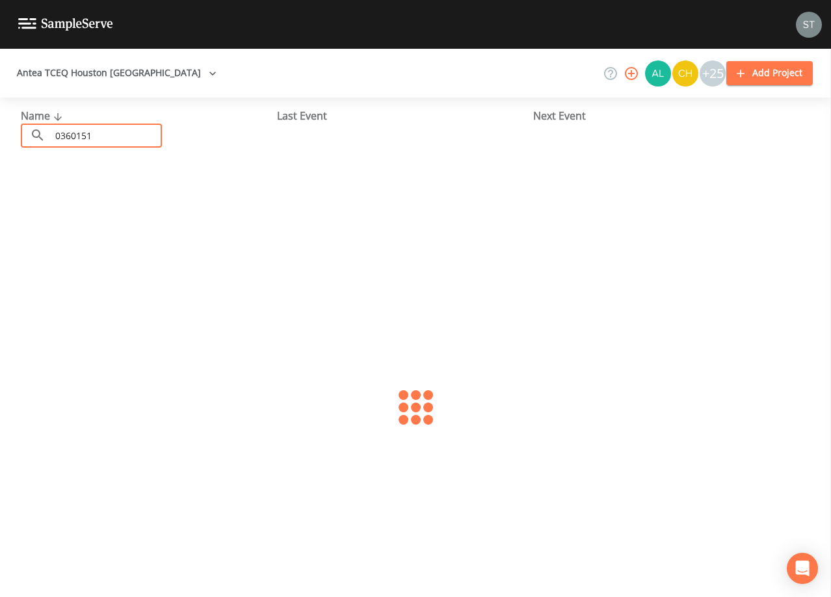
type input "0360151"
click at [112, 205] on link "EAGLES LANDING (TX0360151)" at bounding box center [94, 199] width 147 height 14
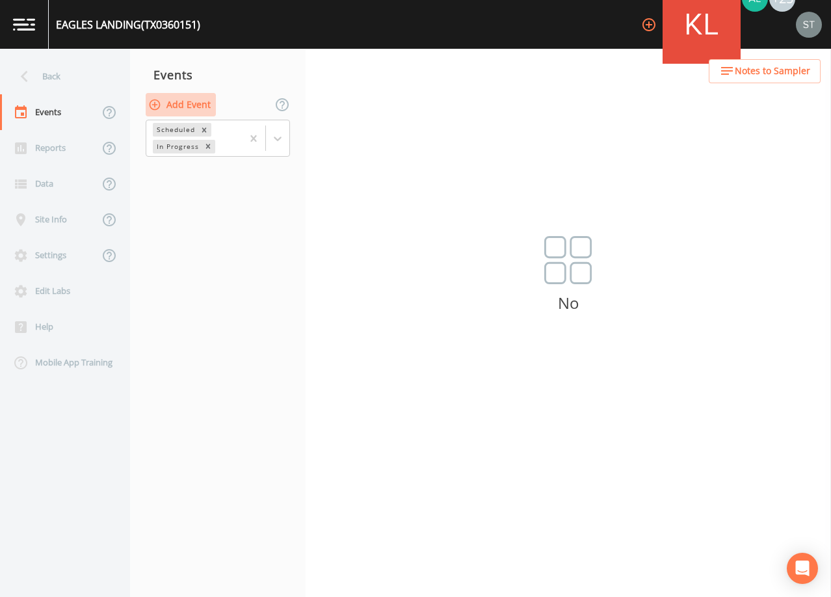
click at [193, 107] on button "Add Event" at bounding box center [181, 105] width 70 height 24
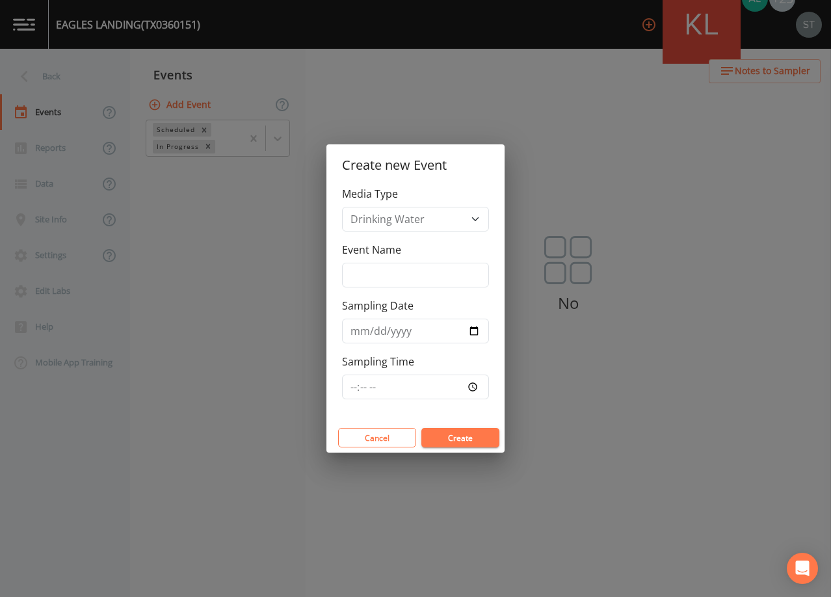
click at [475, 436] on button "Create" at bounding box center [460, 438] width 78 height 20
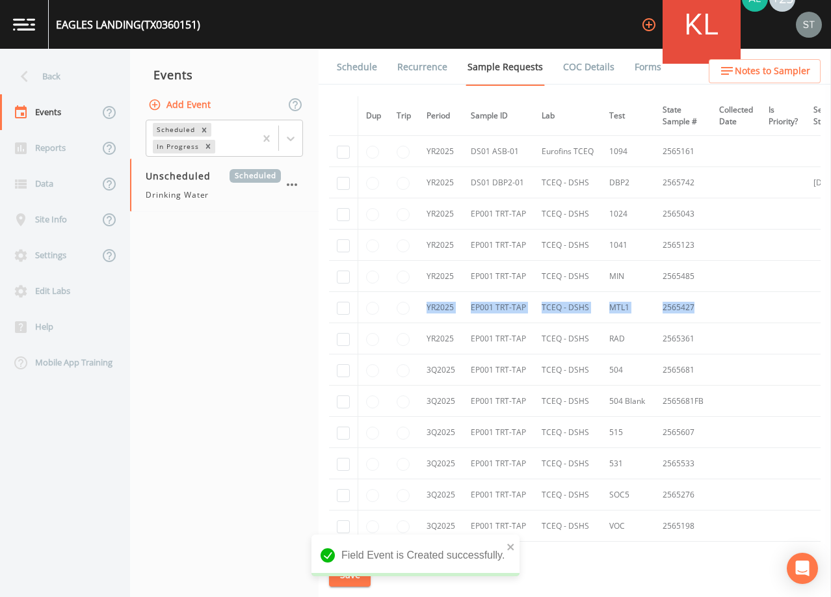
drag, startPoint x: 730, startPoint y: 316, endPoint x: 408, endPoint y: 316, distance: 322.5
click at [408, 316] on tr "YR2025 EP001 TRT-TAP TCEQ - DSHS MTL1 2565427" at bounding box center [641, 307] width 624 height 31
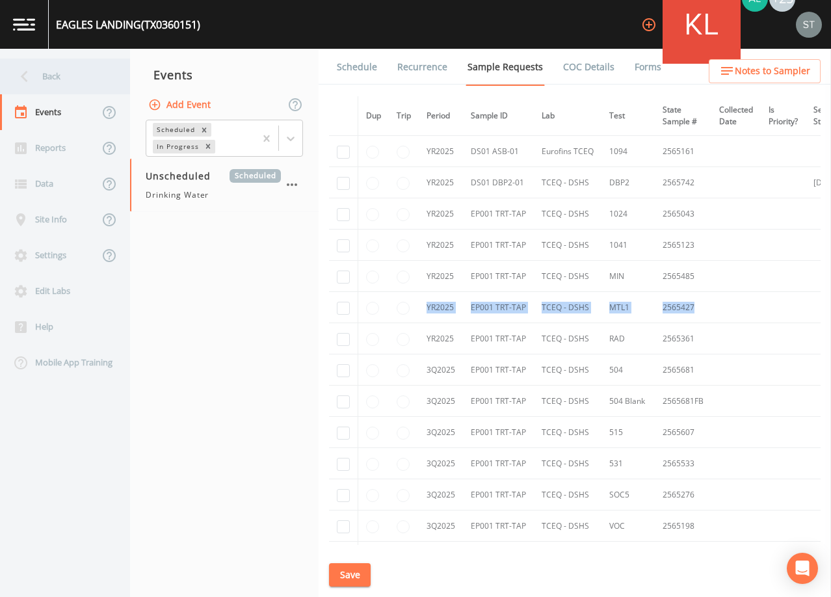
click at [49, 73] on div "Back" at bounding box center [58, 77] width 117 height 36
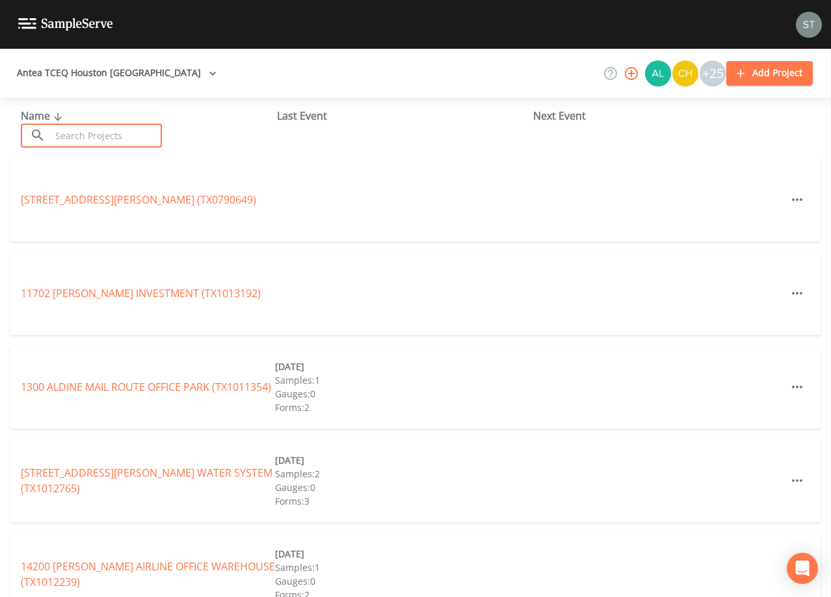
click at [134, 131] on input "text" at bounding box center [106, 136] width 111 height 24
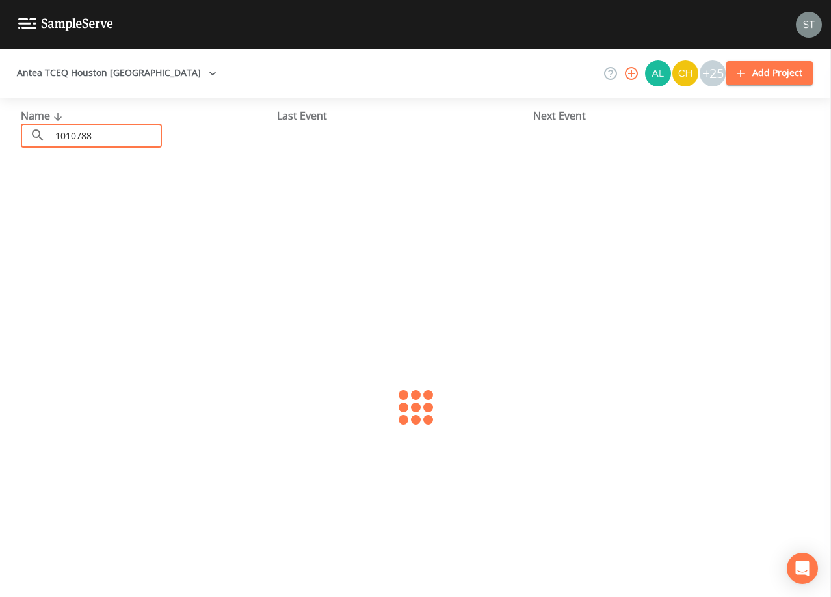
type input "1010788"
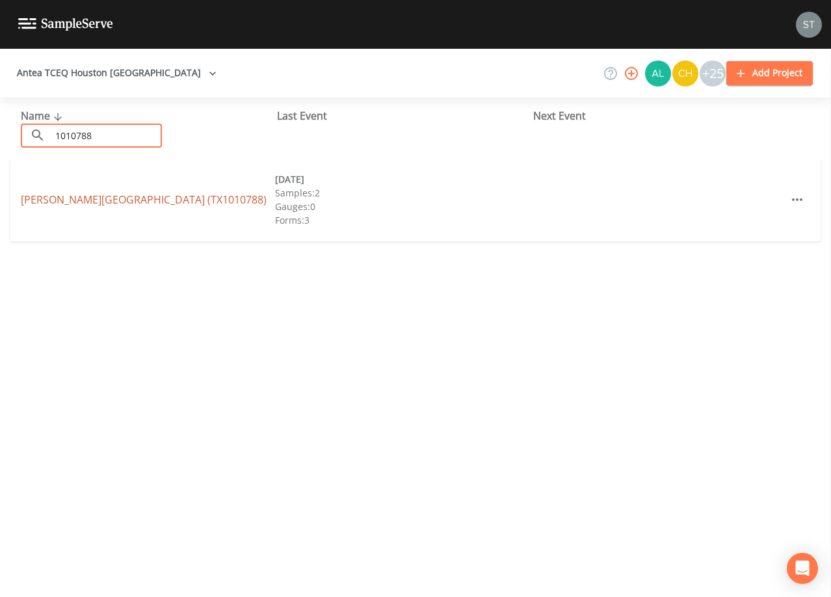
click at [160, 197] on link "[PERSON_NAME][GEOGRAPHIC_DATA] (TX1010788)" at bounding box center [144, 199] width 246 height 14
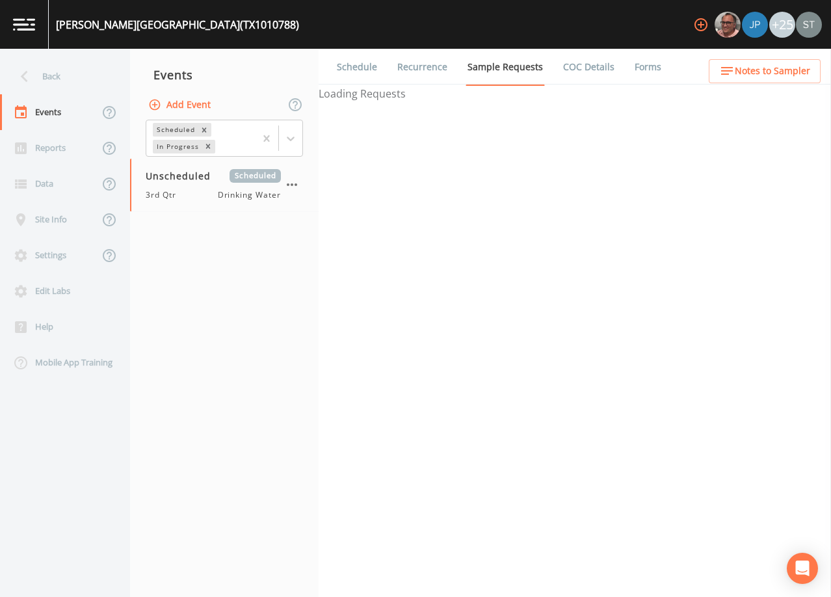
click at [362, 66] on link "Schedule" at bounding box center [357, 67] width 44 height 36
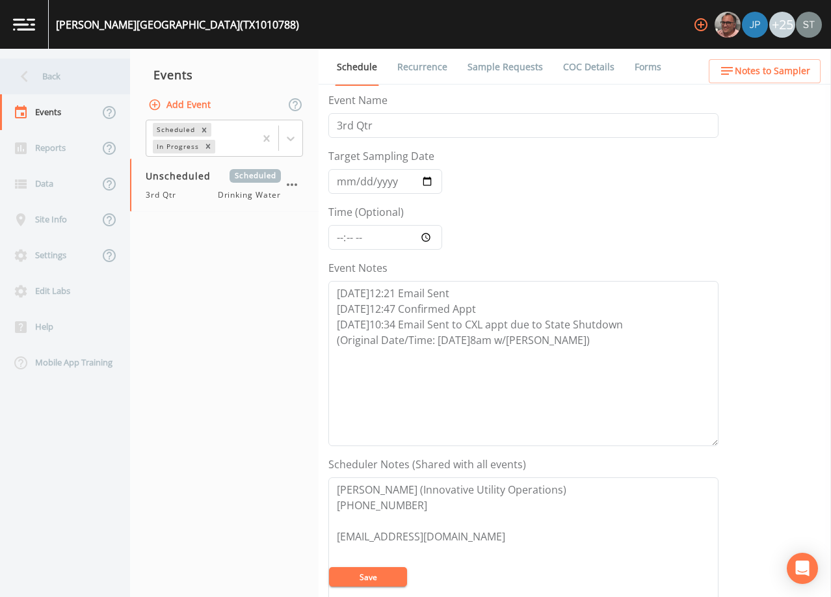
click at [61, 81] on div "Back" at bounding box center [58, 77] width 117 height 36
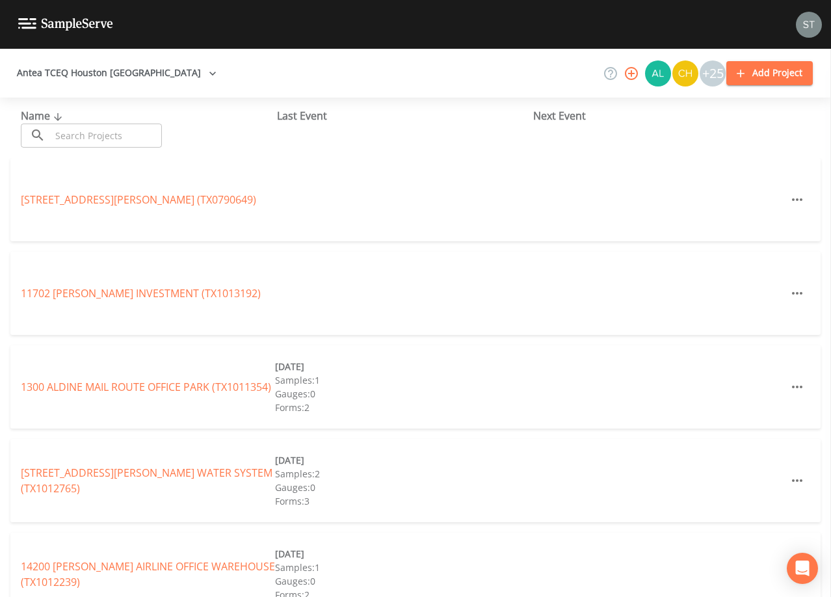
click at [85, 136] on input "text" at bounding box center [106, 136] width 111 height 24
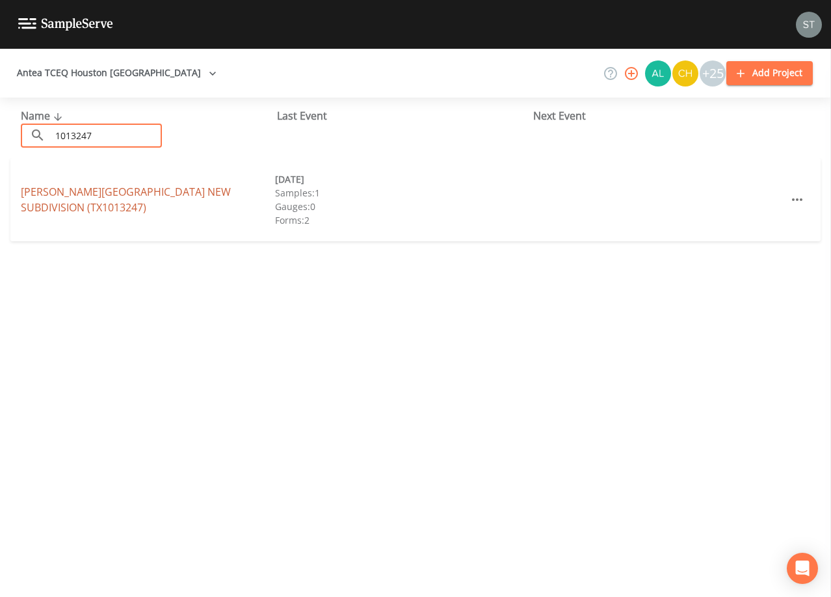
type input "1013247"
click at [148, 202] on link "[PERSON_NAME][GEOGRAPHIC_DATA] (TX1013247)" at bounding box center [126, 200] width 210 height 30
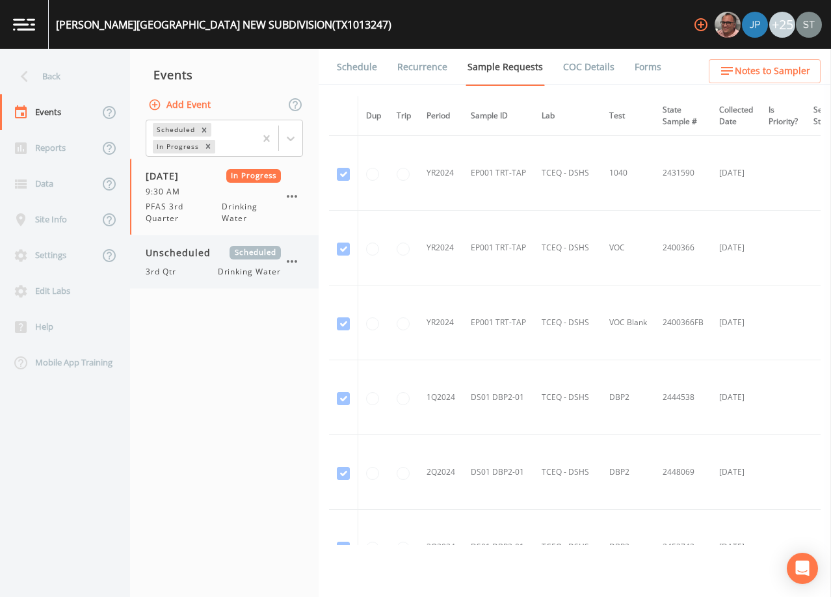
click at [222, 256] on div "Unscheduled Scheduled" at bounding box center [213, 253] width 135 height 14
click at [351, 69] on link "Schedule" at bounding box center [357, 67] width 44 height 36
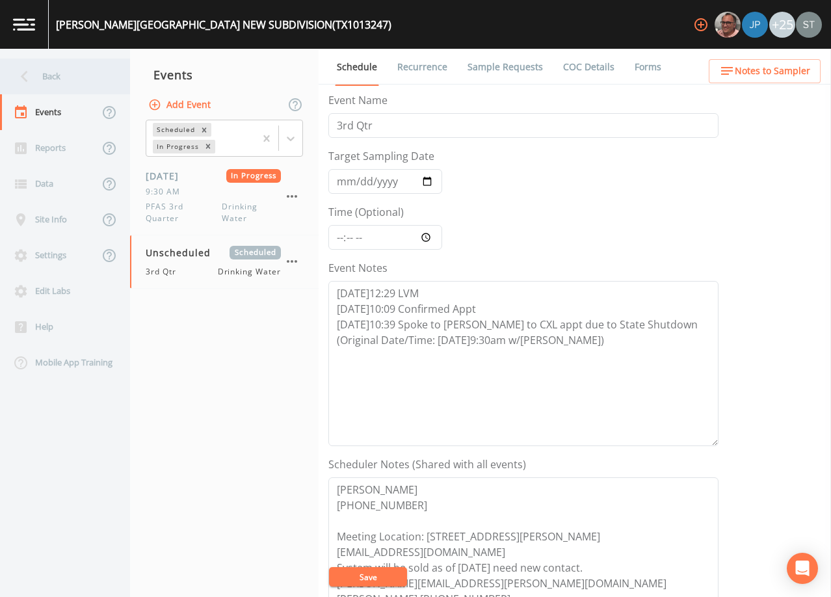
click at [59, 82] on div "Back" at bounding box center [58, 77] width 117 height 36
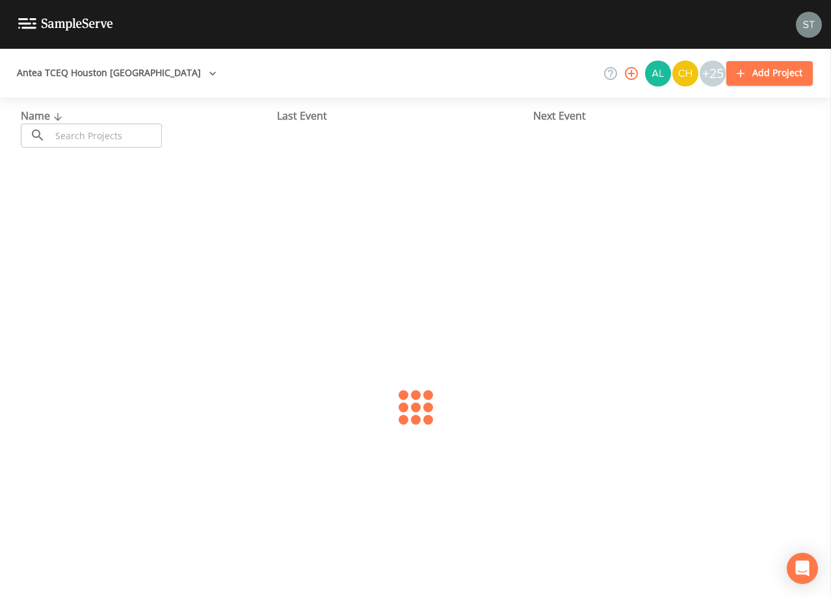
click at [92, 139] on input "text" at bounding box center [106, 136] width 111 height 24
type input "0200510"
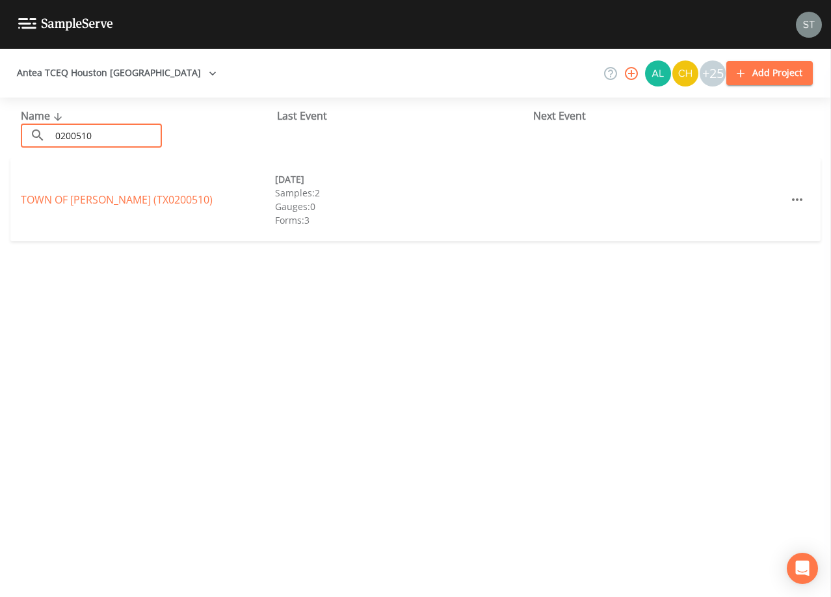
click at [94, 198] on link "TOWN OF [GEOGRAPHIC_DATA] (TX0200510)" at bounding box center [117, 199] width 192 height 14
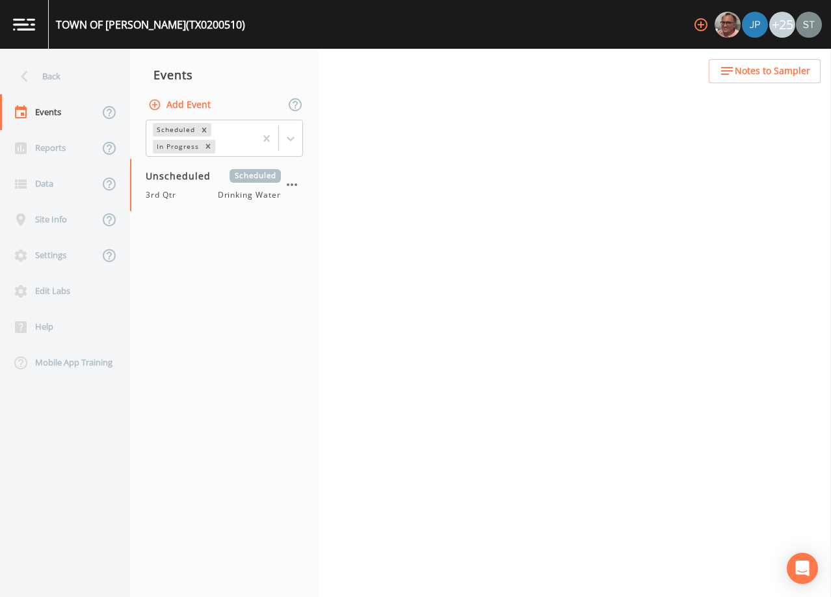
click at [752, 80] on button "Notes to Sampler" at bounding box center [765, 71] width 112 height 24
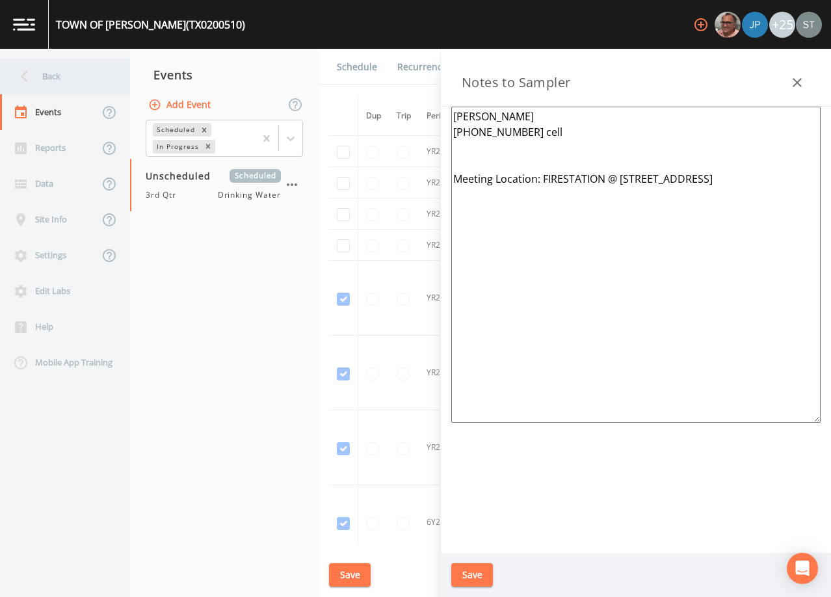
click at [55, 78] on div "Back" at bounding box center [58, 77] width 117 height 36
